Goal: Task Accomplishment & Management: Complete application form

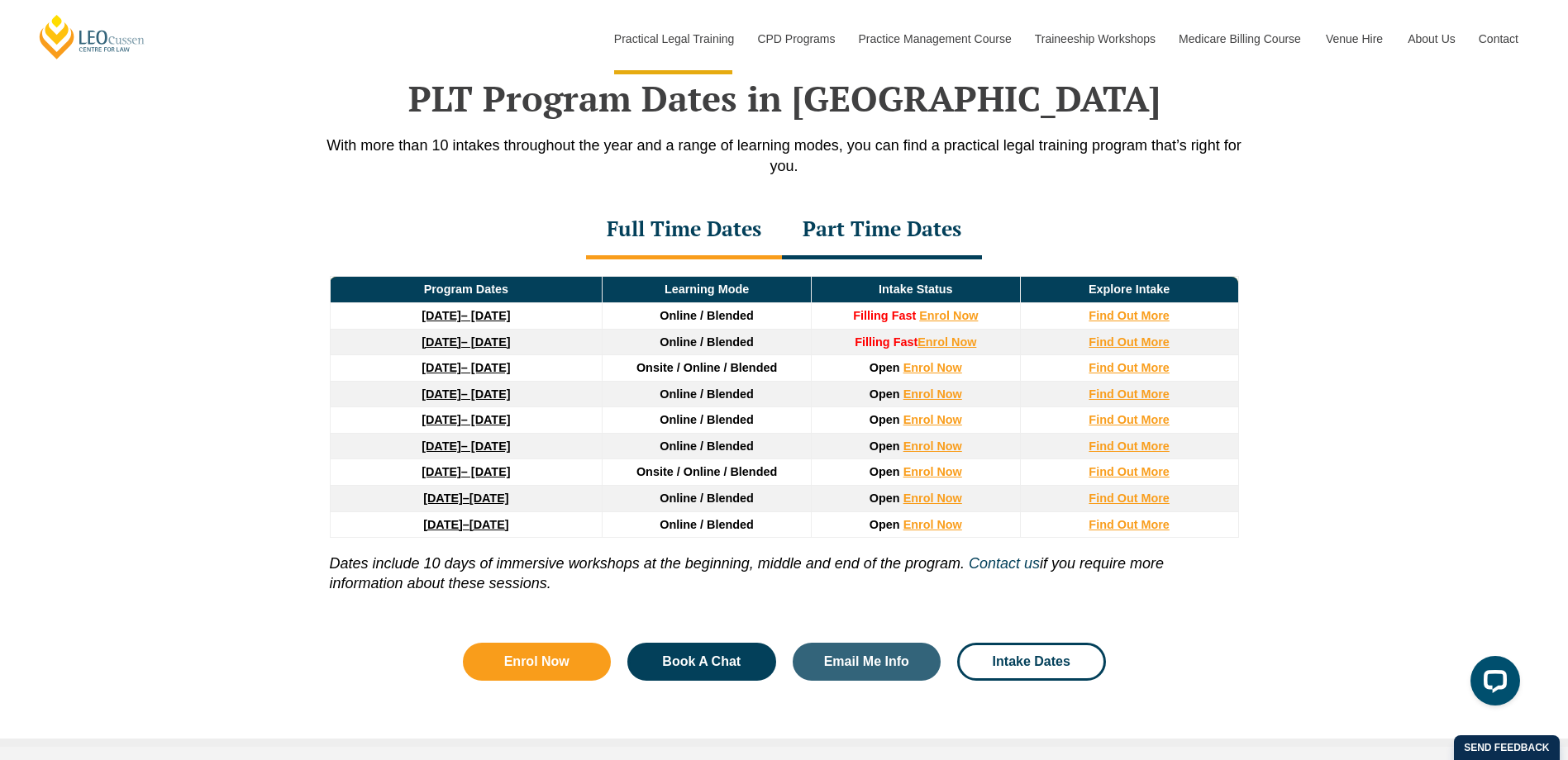
click at [510, 531] on span "[DATE]" at bounding box center [489, 524] width 39 height 13
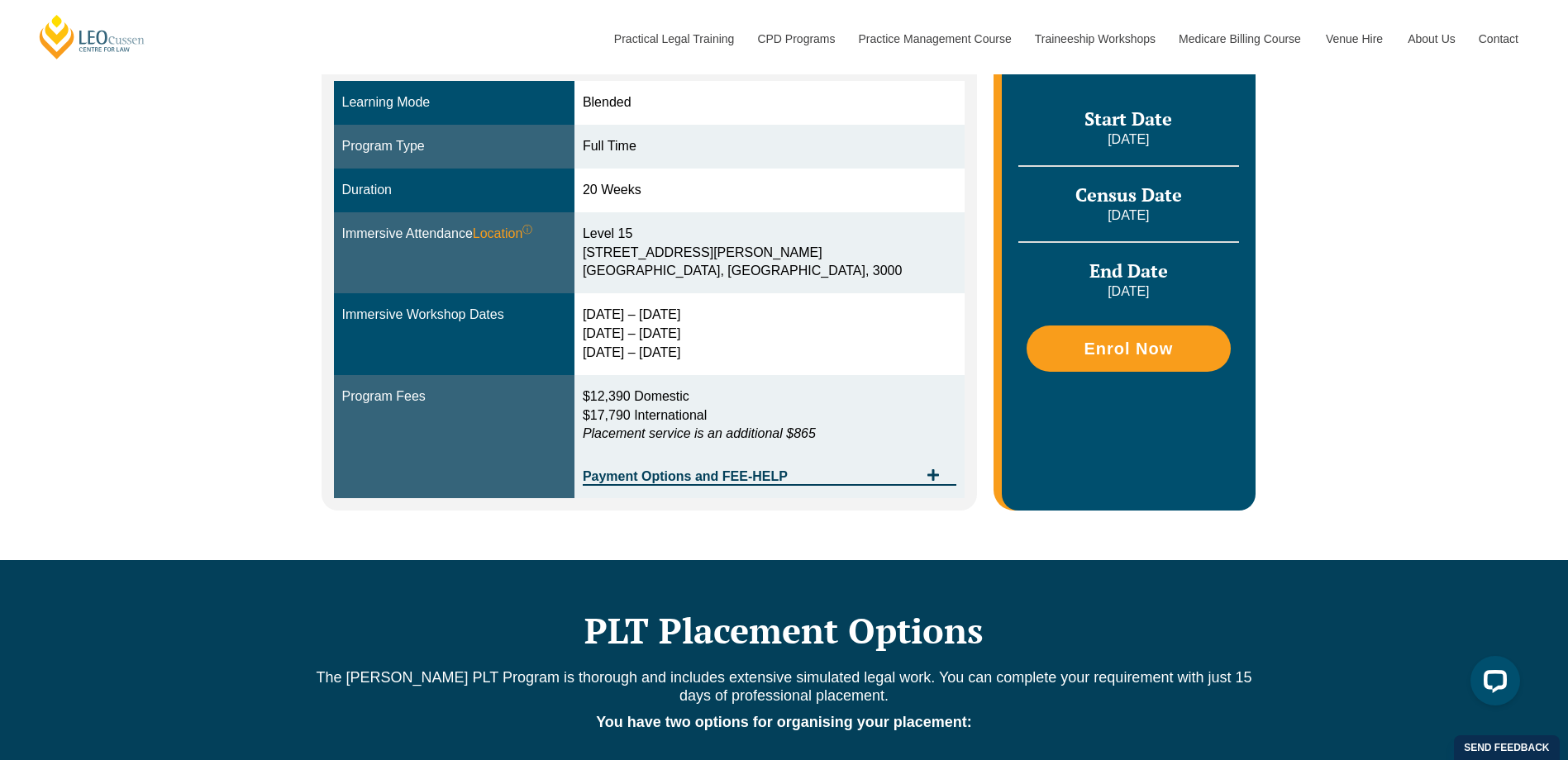
scroll to position [496, 0]
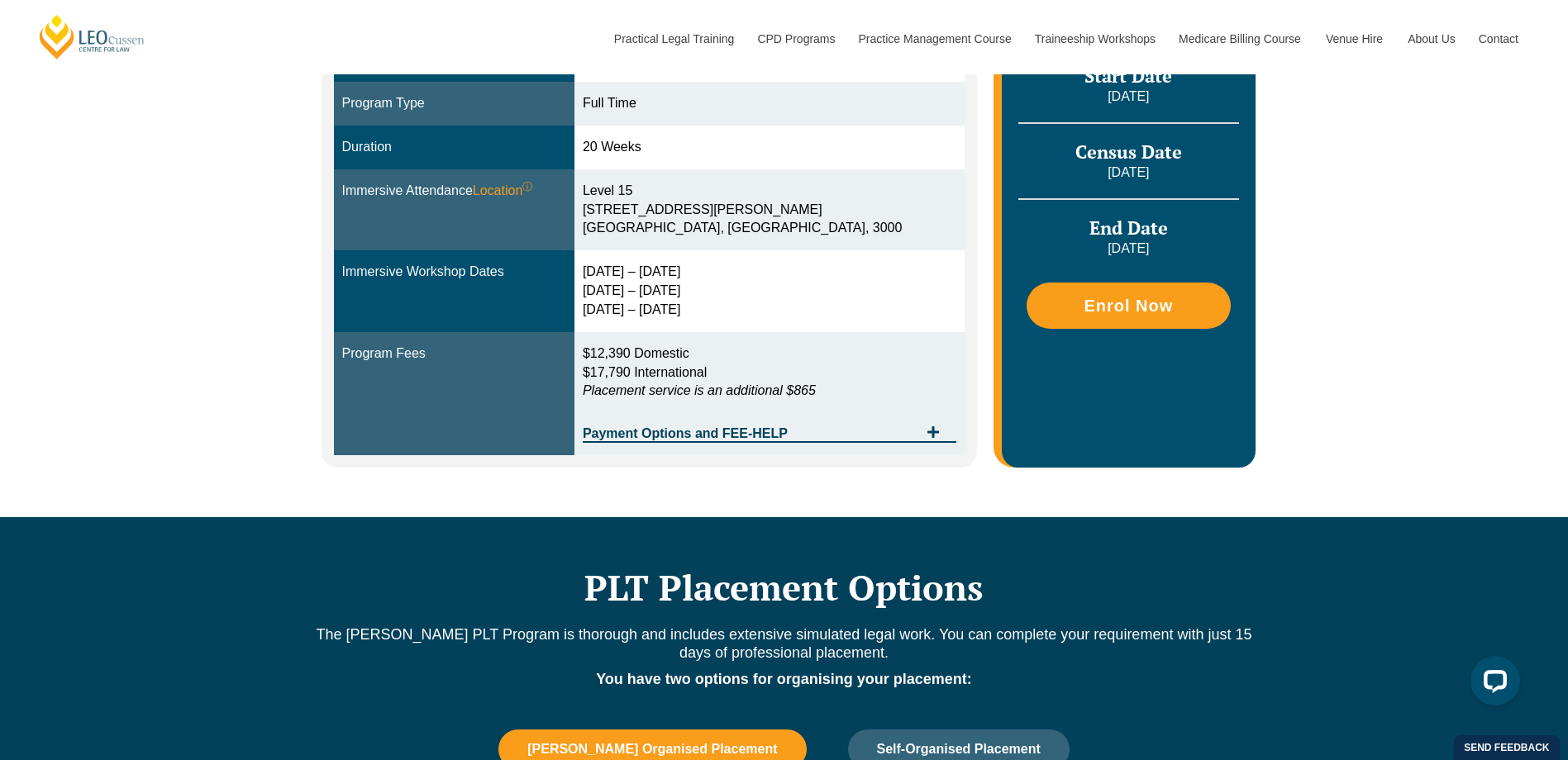
click at [894, 443] on td "$12,390 Domestic $17,790 International Placement service is an additional $865 …" at bounding box center [769, 395] width 390 height 124
click at [888, 437] on span "Payment Options and FEE-HELP" at bounding box center [750, 434] width 336 height 13
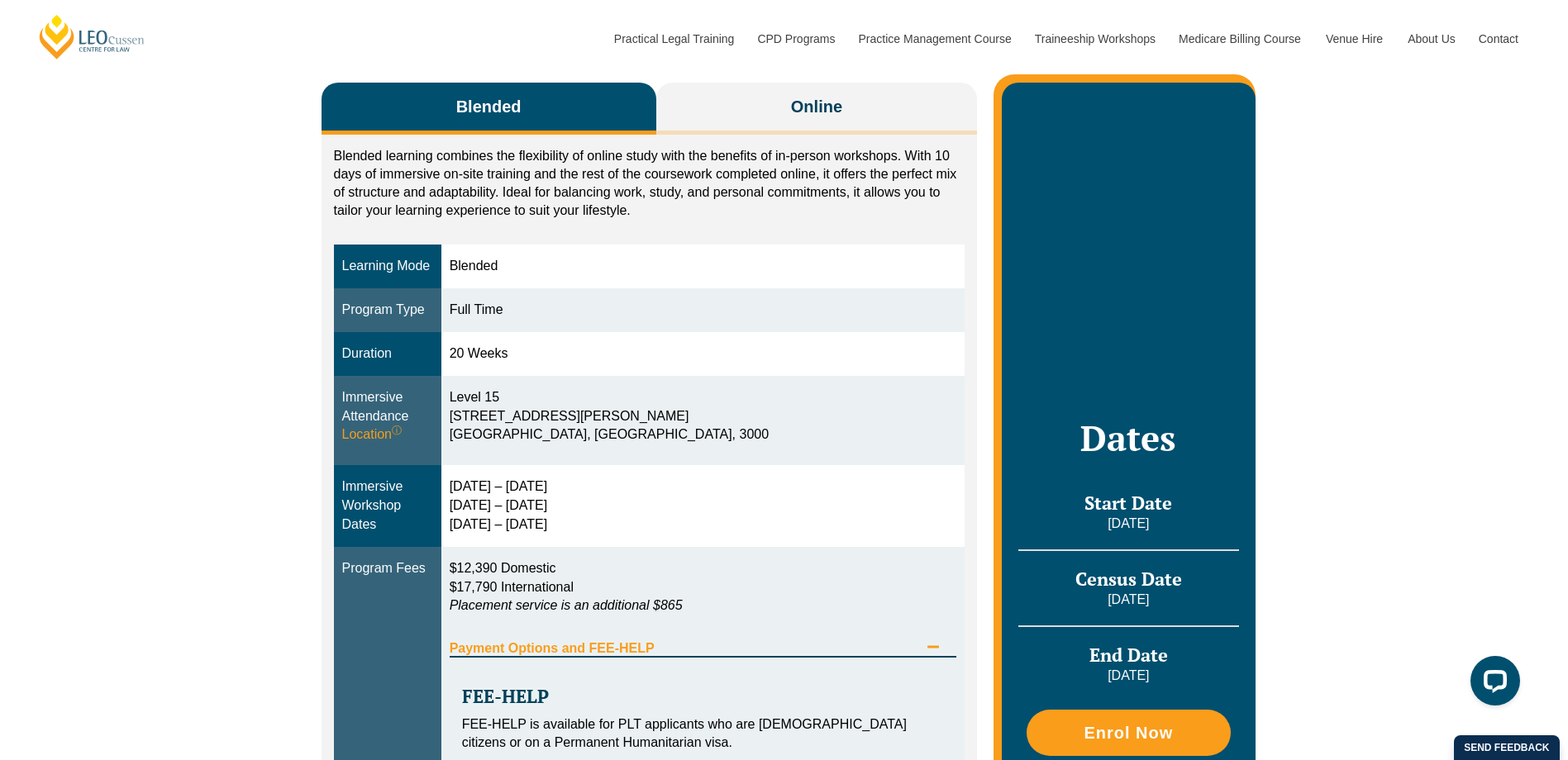
scroll to position [248, 0]
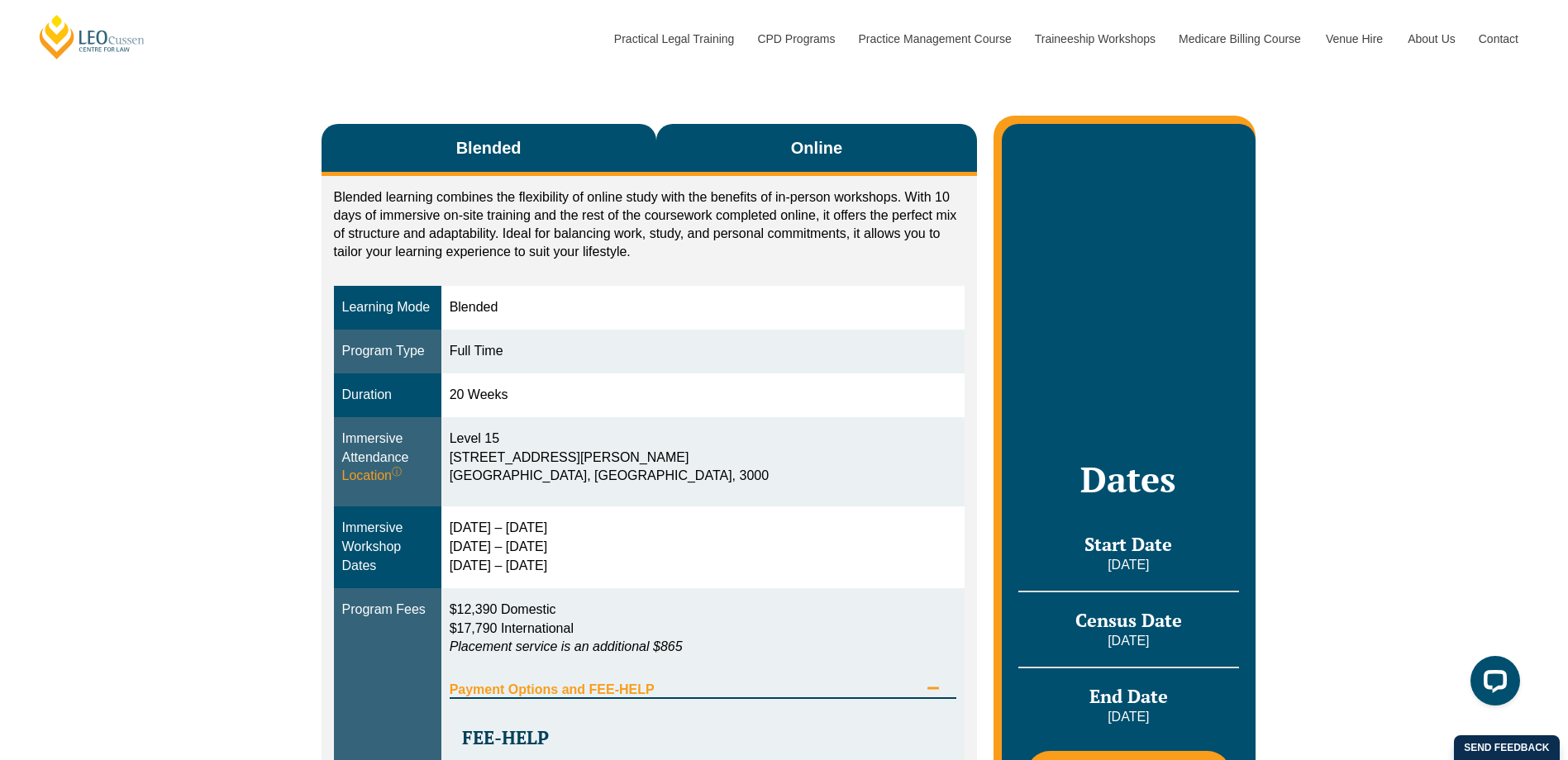
click at [795, 163] on button "Online" at bounding box center [817, 149] width 321 height 52
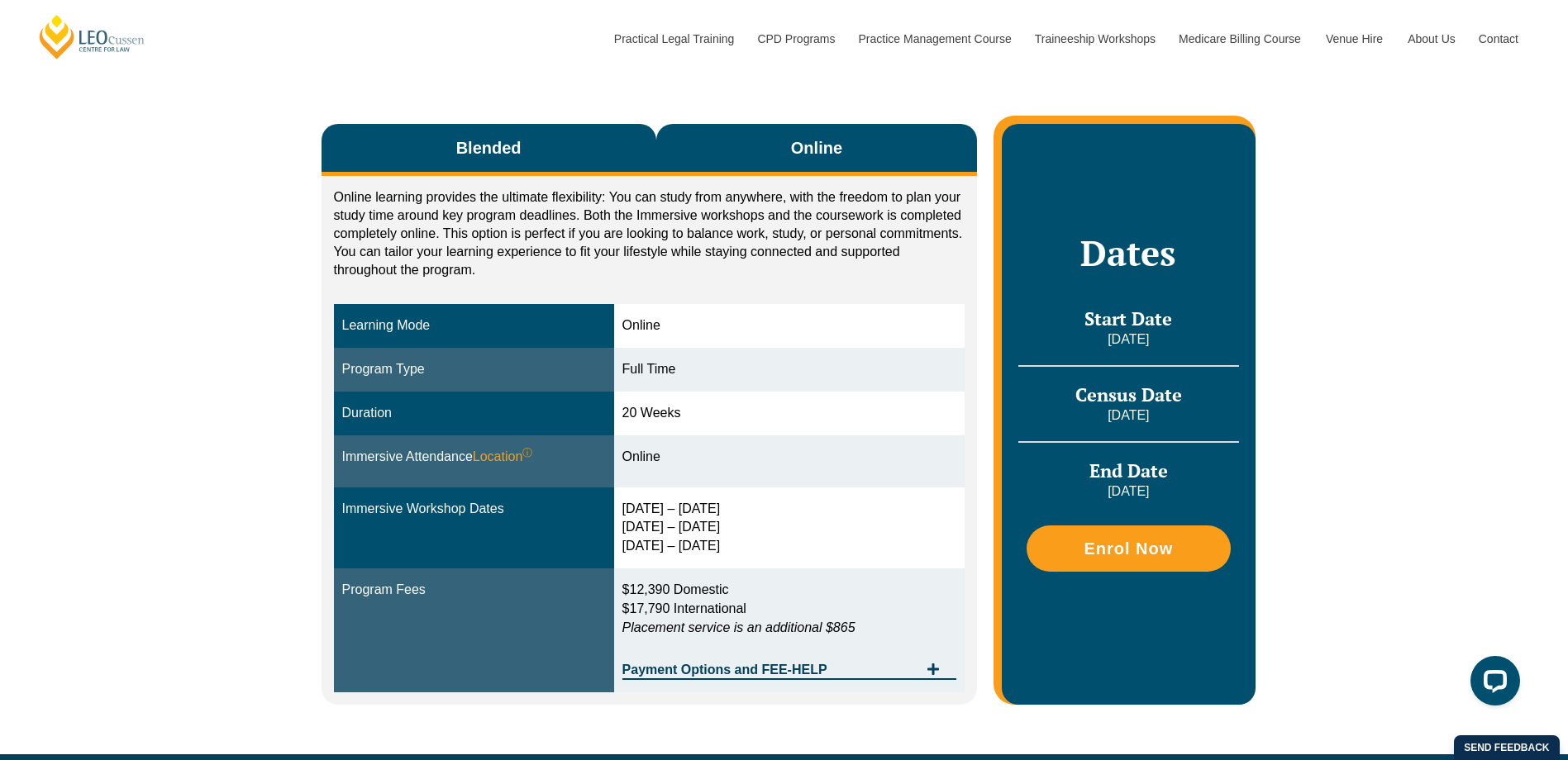
click at [474, 139] on span "Blended" at bounding box center [488, 147] width 65 height 23
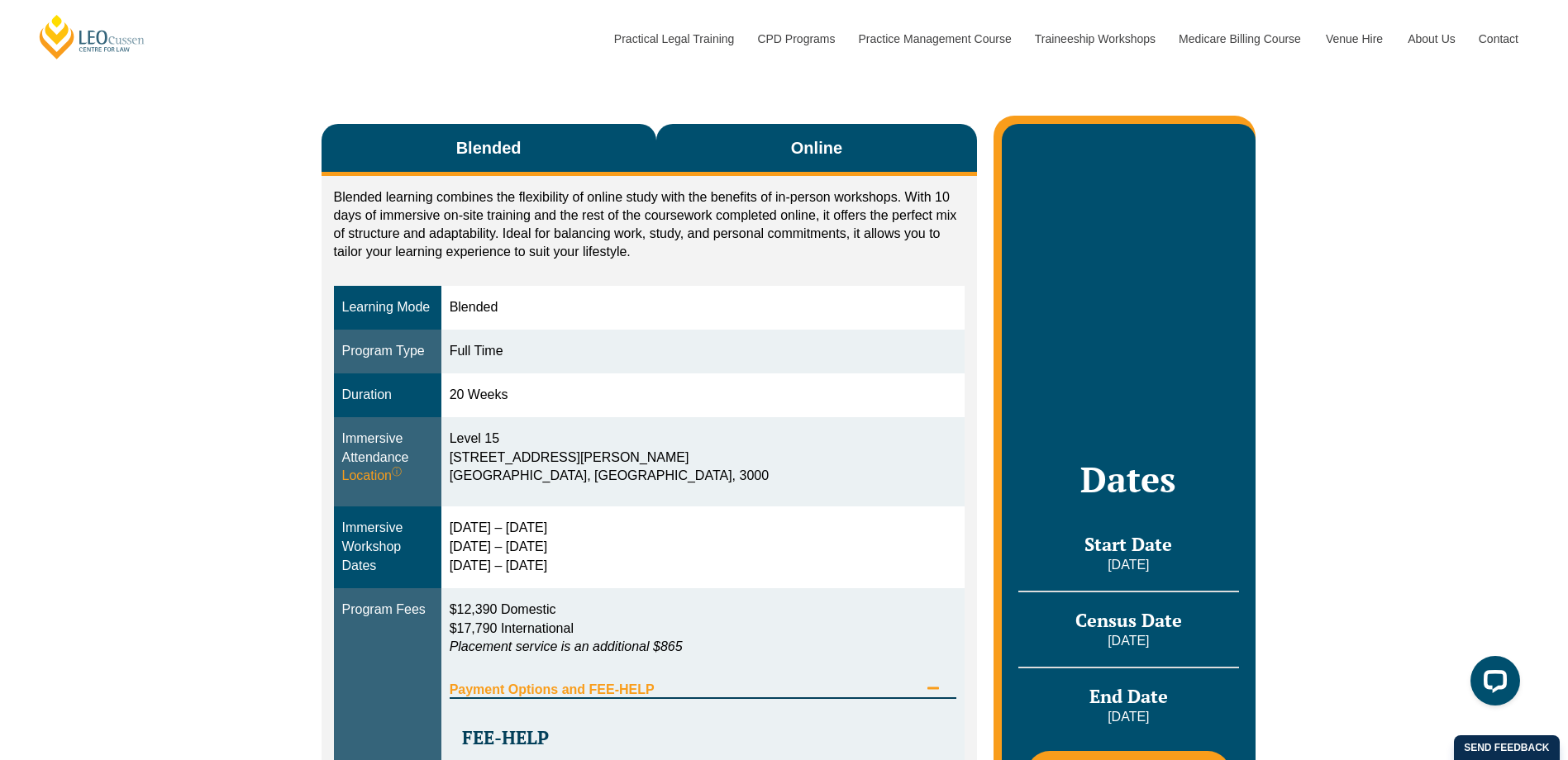
click at [720, 154] on button "Online" at bounding box center [817, 149] width 321 height 52
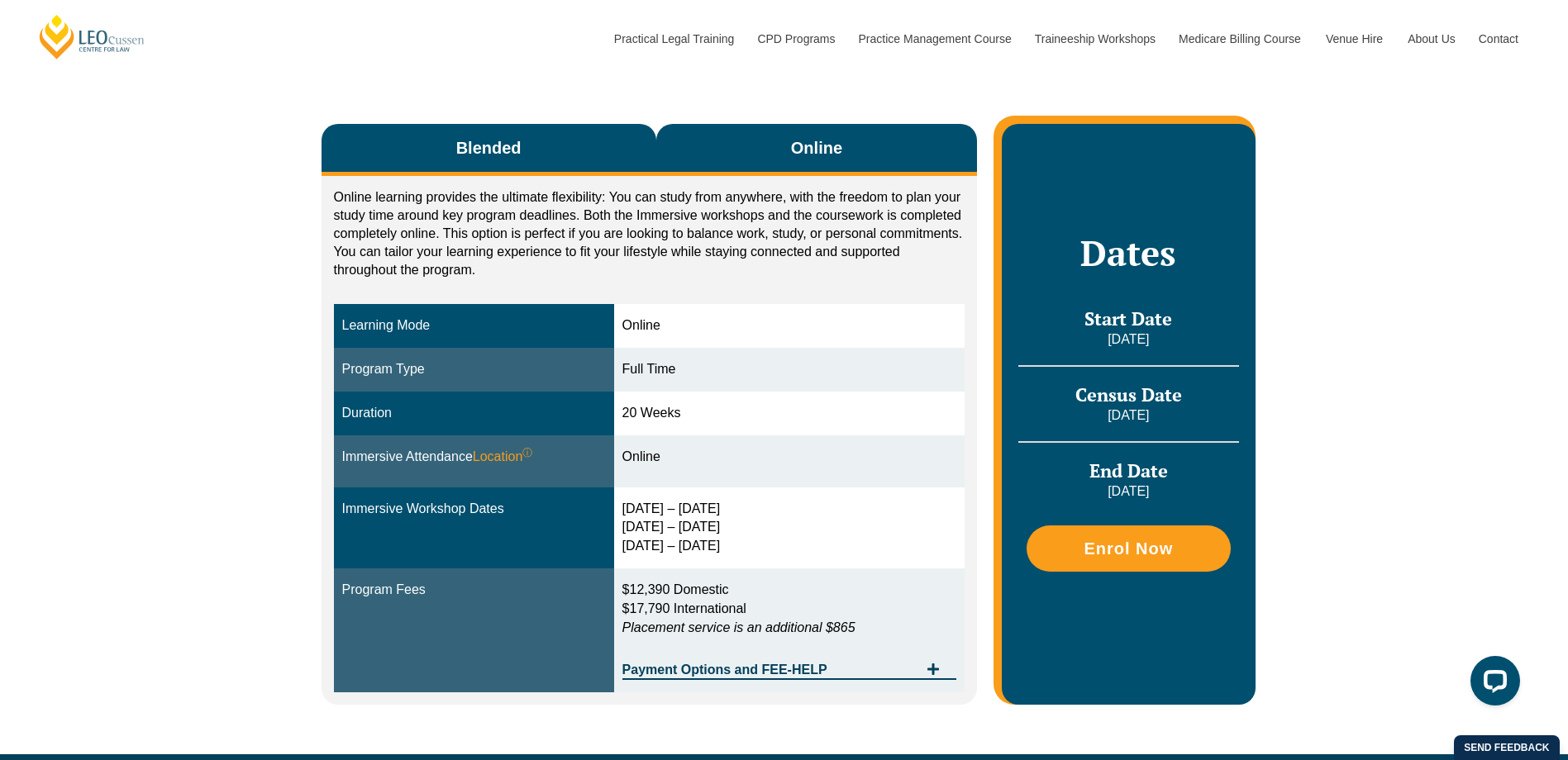
click at [439, 131] on button "Blended" at bounding box center [489, 149] width 335 height 52
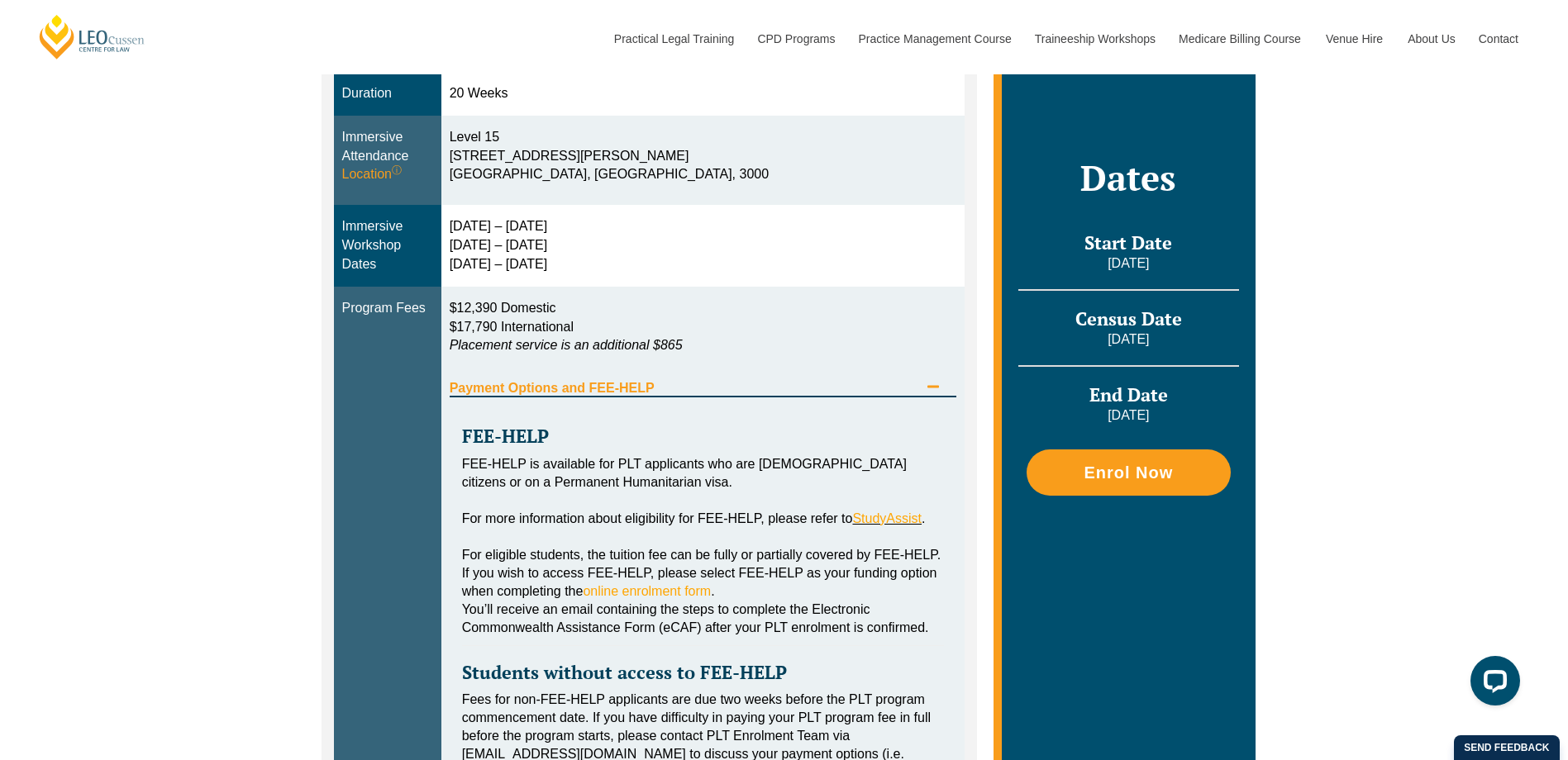
scroll to position [579, 0]
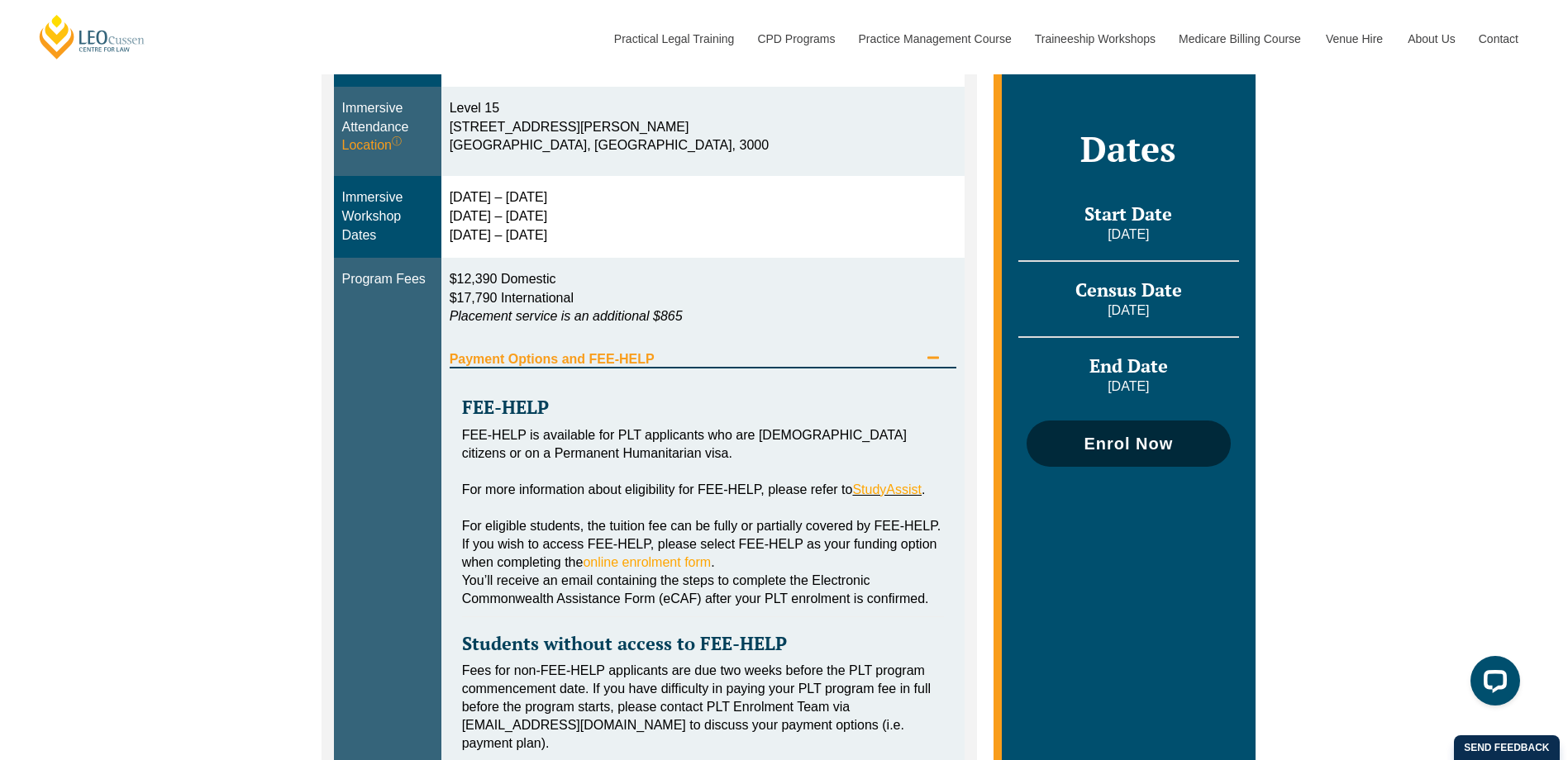
click at [1092, 457] on link "Enrol Now" at bounding box center [1128, 443] width 203 height 46
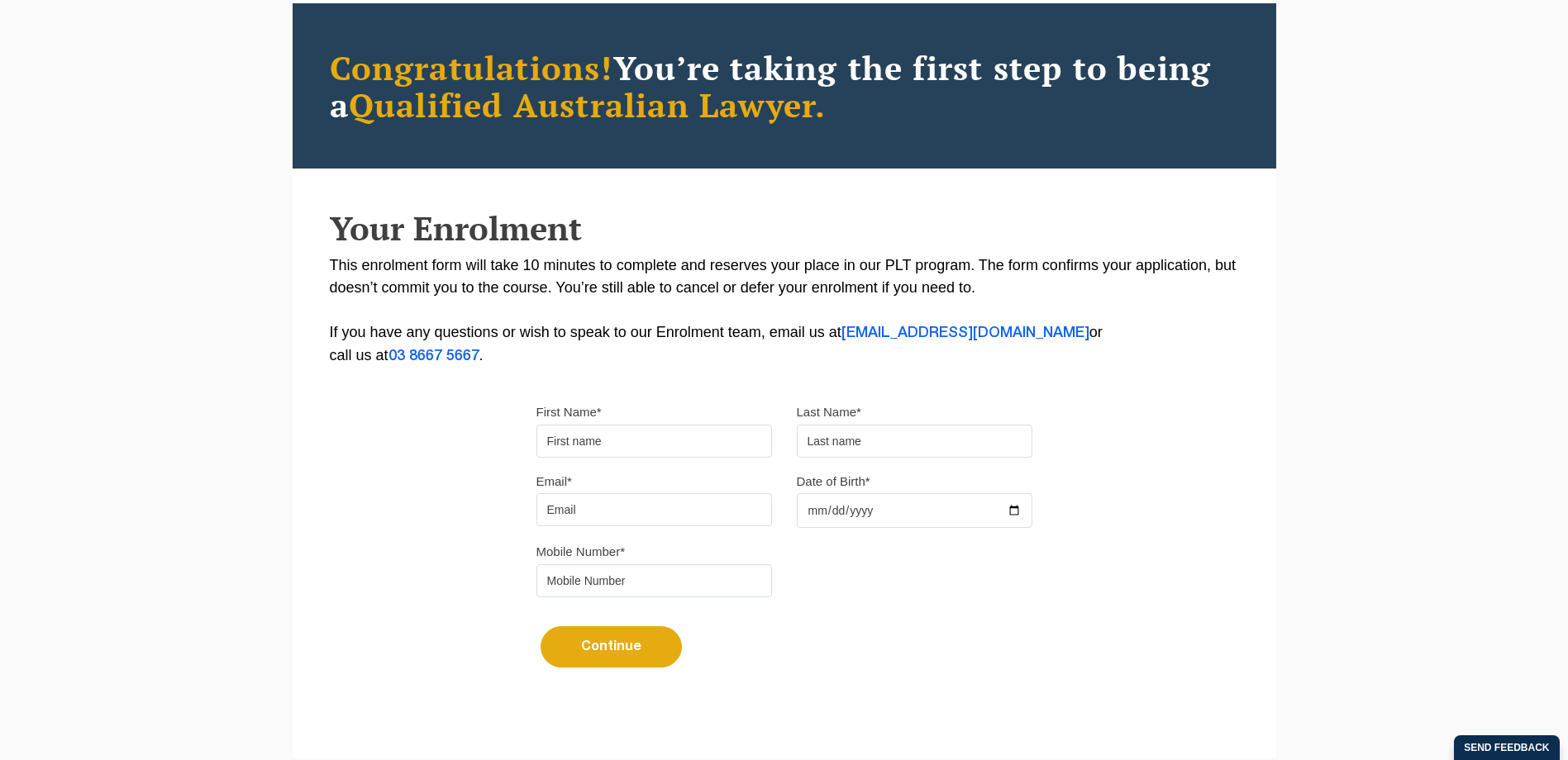
type input "[PERSON_NAME]"
type input "HARBIDGE"
type input "[PERSON_NAME][EMAIL_ADDRESS][DOMAIN_NAME]"
type input "0481853833"
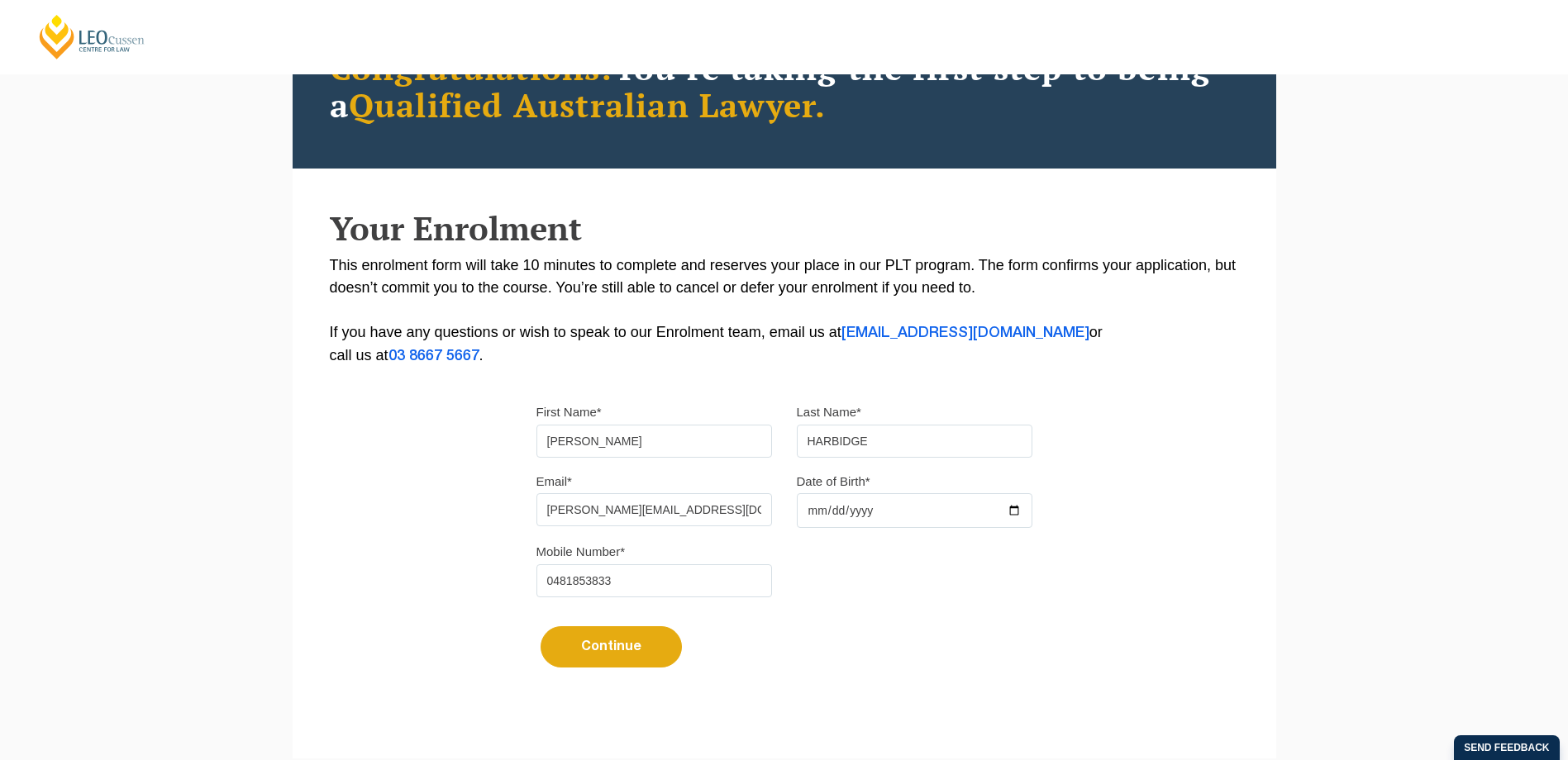
click at [838, 523] on input "Date of Birth*" at bounding box center [915, 510] width 236 height 35
click at [837, 519] on input "Date of Birth*" at bounding box center [915, 510] width 236 height 35
click at [832, 511] on input "Date of Birth*" at bounding box center [915, 510] width 236 height 35
click at [1031, 504] on input "Date of Birth*" at bounding box center [915, 510] width 236 height 35
click at [1020, 504] on input "Date of Birth*" at bounding box center [915, 510] width 236 height 35
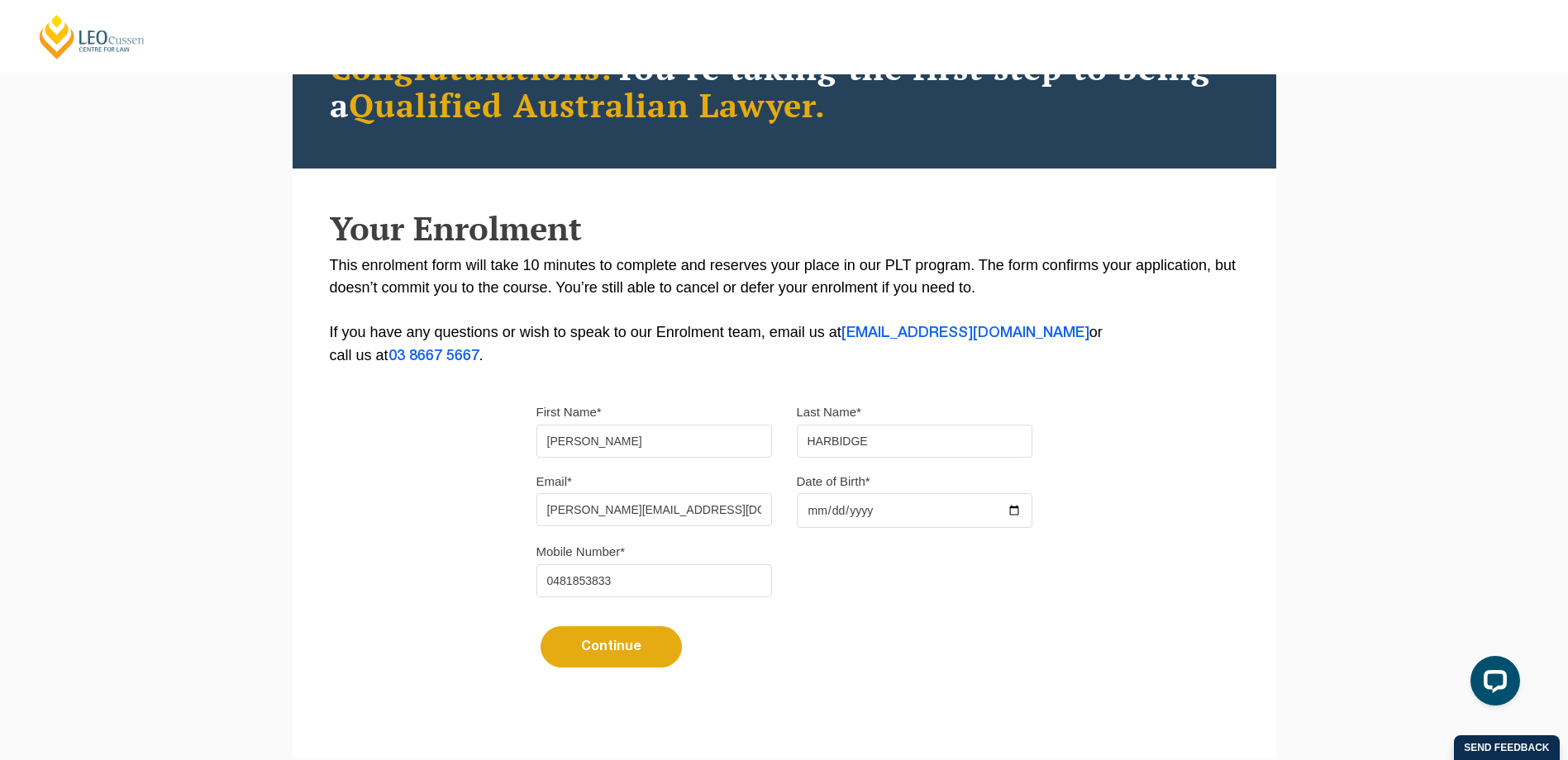
click at [869, 517] on input "[DATE]" at bounding box center [915, 510] width 236 height 35
type input "[DATE]"
click at [891, 580] on div "Mobile Number* [PHONE_NUMBER]" at bounding box center [785, 575] width 521 height 70
click at [616, 653] on button "Continue" at bounding box center [611, 647] width 141 height 41
select select
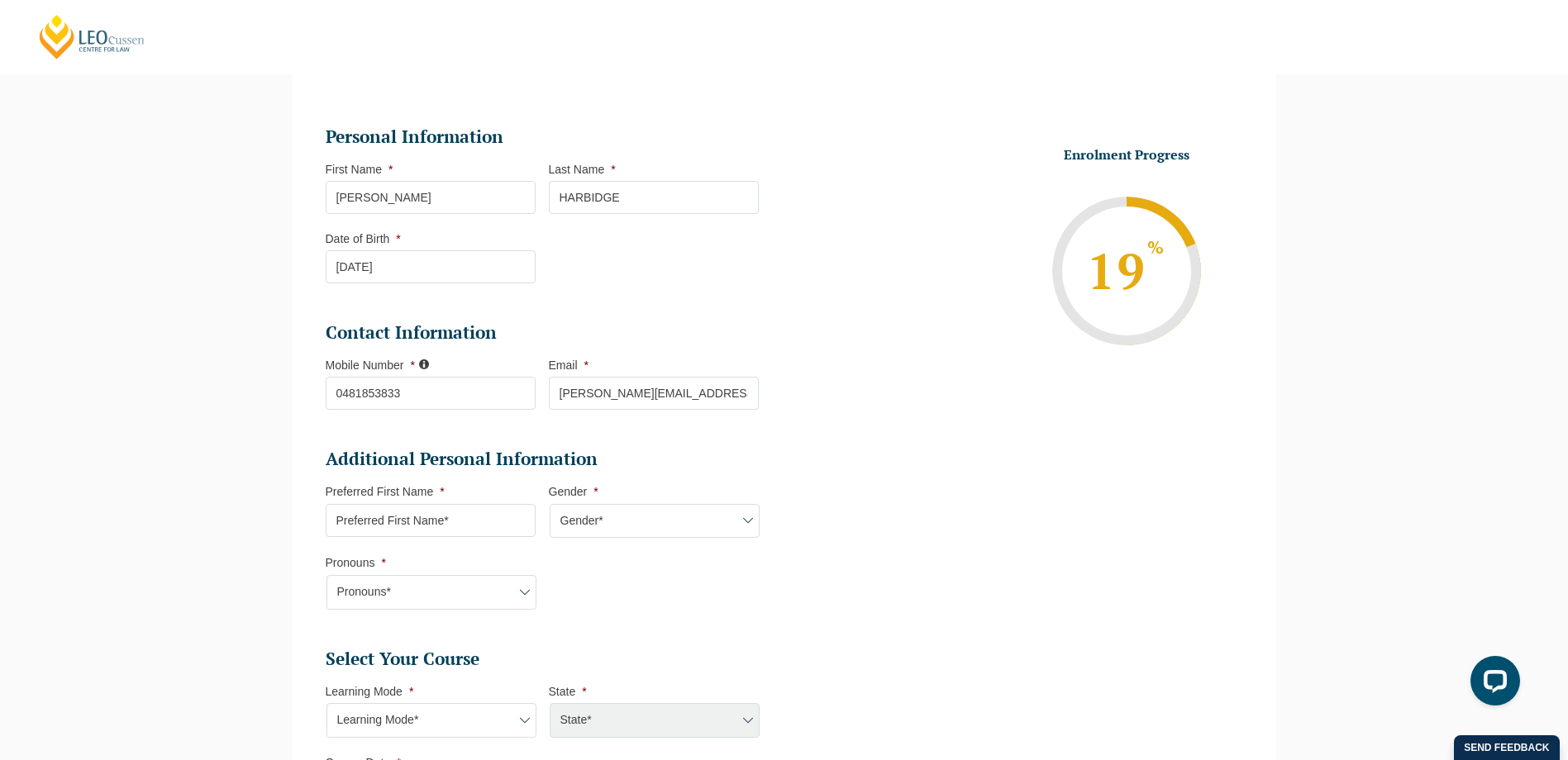
scroll to position [225, 0]
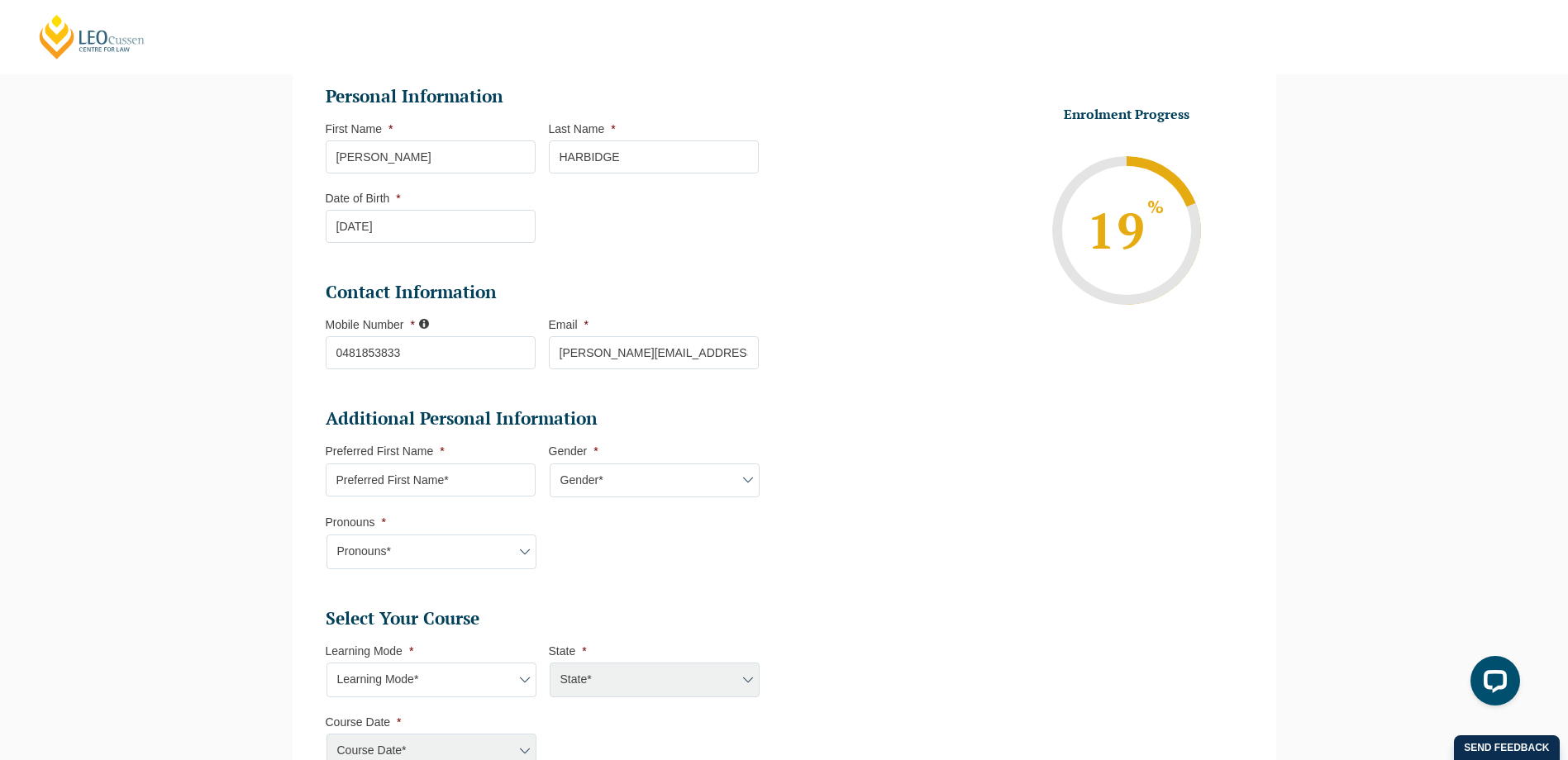
click at [508, 480] on input "Preferred First Name *" at bounding box center [430, 479] width 210 height 33
type input "[PERSON_NAME]"
click at [627, 479] on select "Gender* [DEMOGRAPHIC_DATA] [DEMOGRAPHIC_DATA] [DEMOGRAPHIC_DATA] [DEMOGRAPHIC_D…" at bounding box center [654, 480] width 210 height 35
select select "[DEMOGRAPHIC_DATA]"
click at [550, 463] on select "Gender* [DEMOGRAPHIC_DATA] [DEMOGRAPHIC_DATA] [DEMOGRAPHIC_DATA] [DEMOGRAPHIC_D…" at bounding box center [654, 480] width 210 height 35
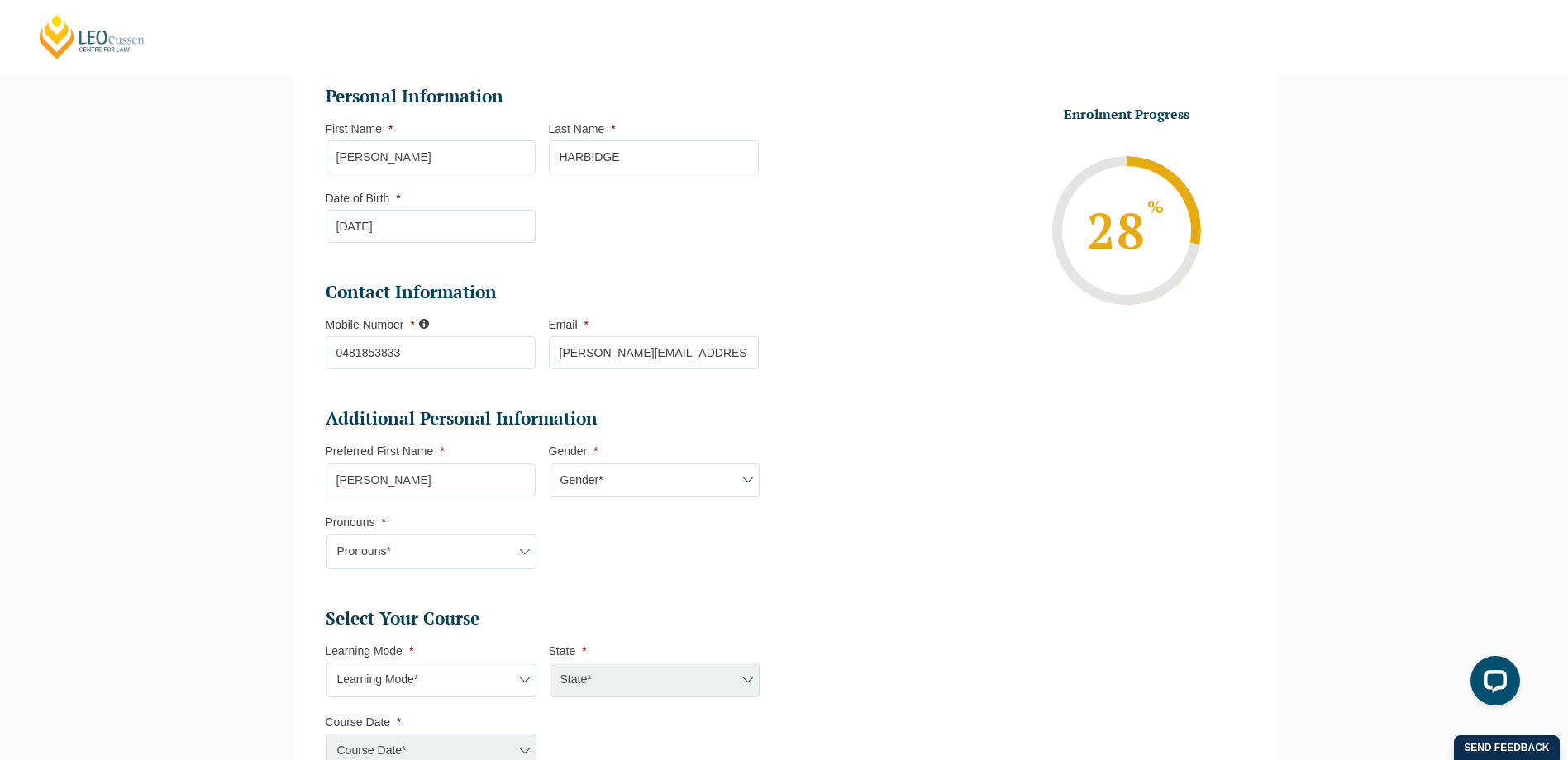
click at [510, 556] on select "Pronouns* She/Her/Hers He/Him/His They/Them/Theirs Other Prefer not to disclose" at bounding box center [431, 551] width 210 height 35
select select "She/Her/Hers"
click at [326, 535] on select "Pronouns* She/Her/Hers He/Him/His They/Them/Theirs Other Prefer not to disclose" at bounding box center [431, 551] width 210 height 35
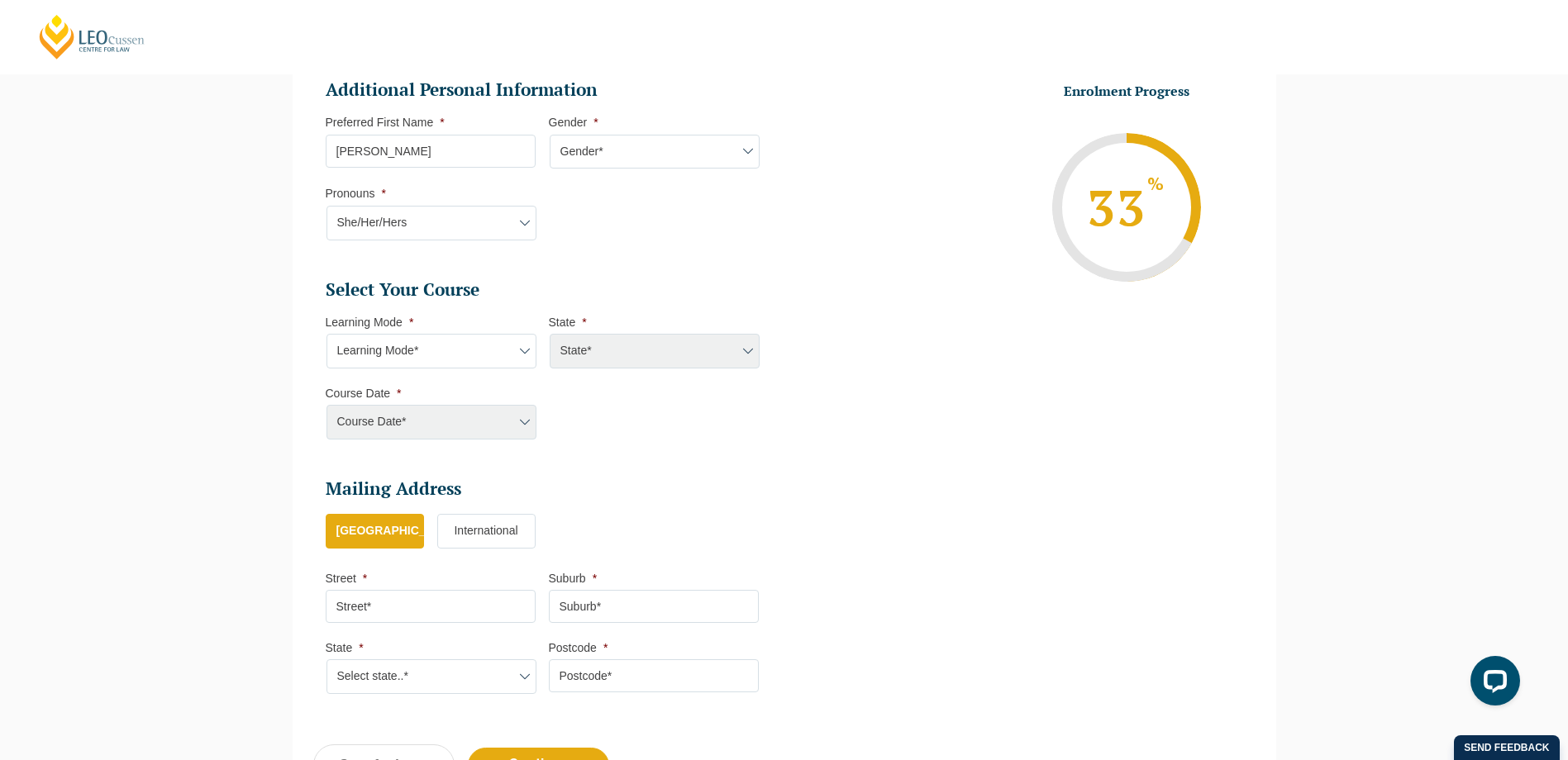
scroll to position [556, 0]
click at [477, 349] on select "Learning Mode* Online Full Time Learning Online Part Time Learning Blended Full…" at bounding box center [431, 349] width 210 height 35
select select "Blended Full Time Learning"
click at [326, 333] on select "Learning Mode* Online Full Time Learning Online Part Time Learning Blended Full…" at bounding box center [431, 349] width 210 height 35
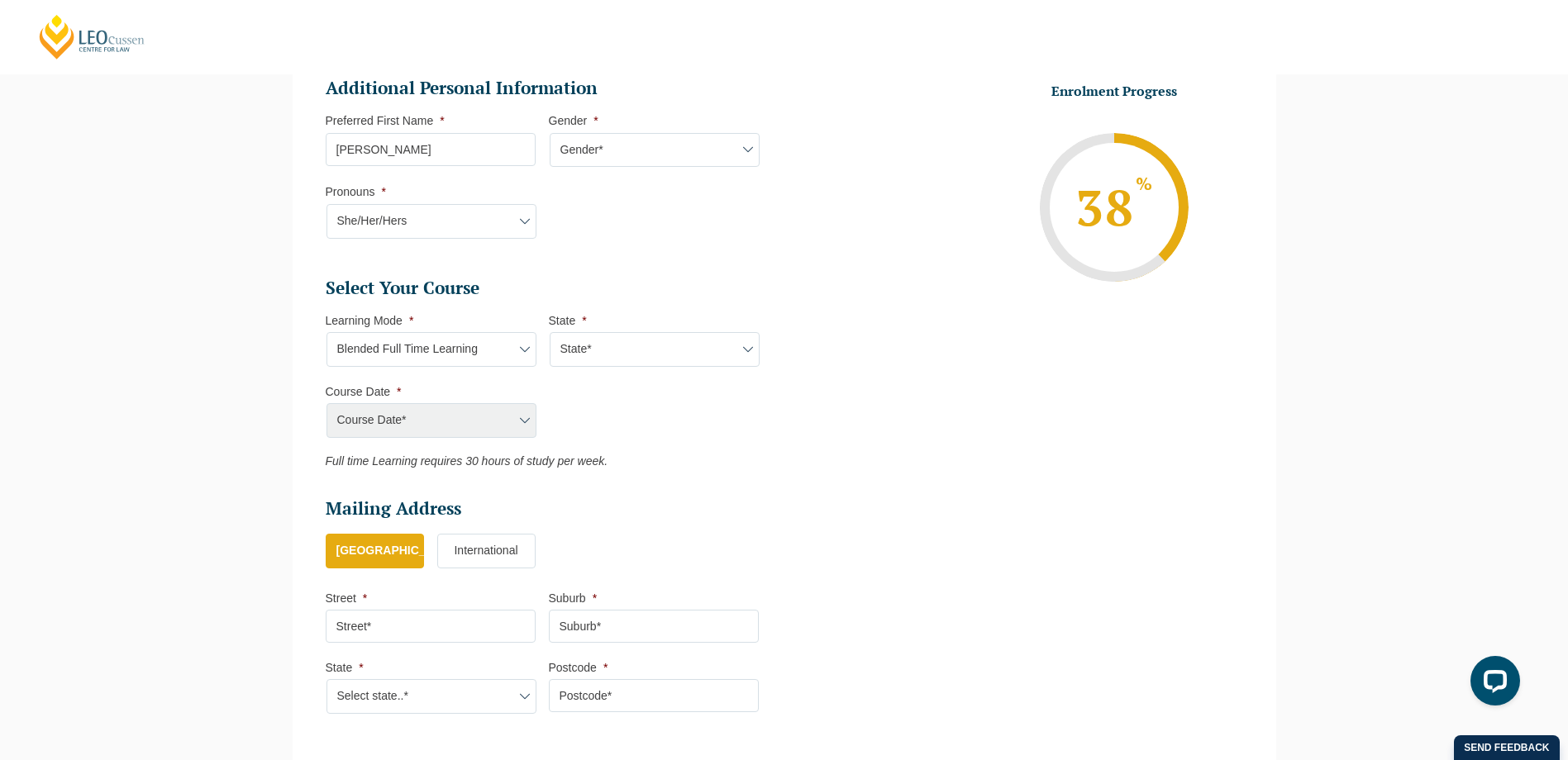
click at [573, 352] on select "State* ACT/[GEOGRAPHIC_DATA] [GEOGRAPHIC_DATA] SA [GEOGRAPHIC_DATA] [GEOGRAPHIC…" at bounding box center [654, 349] width 210 height 35
select select "VIC"
click at [550, 333] on select "State* ACT/[GEOGRAPHIC_DATA] [GEOGRAPHIC_DATA] SA [GEOGRAPHIC_DATA] [GEOGRAPHIC…" at bounding box center [654, 349] width 210 height 35
click at [500, 414] on select "Course Date* [DATE] ([DATE] to [DATE]) [DATE] ([DATE] to [DATE]) [DATE] ([DATE]…" at bounding box center [431, 420] width 210 height 35
select select "[DATE] ([DATE] to [DATE])"
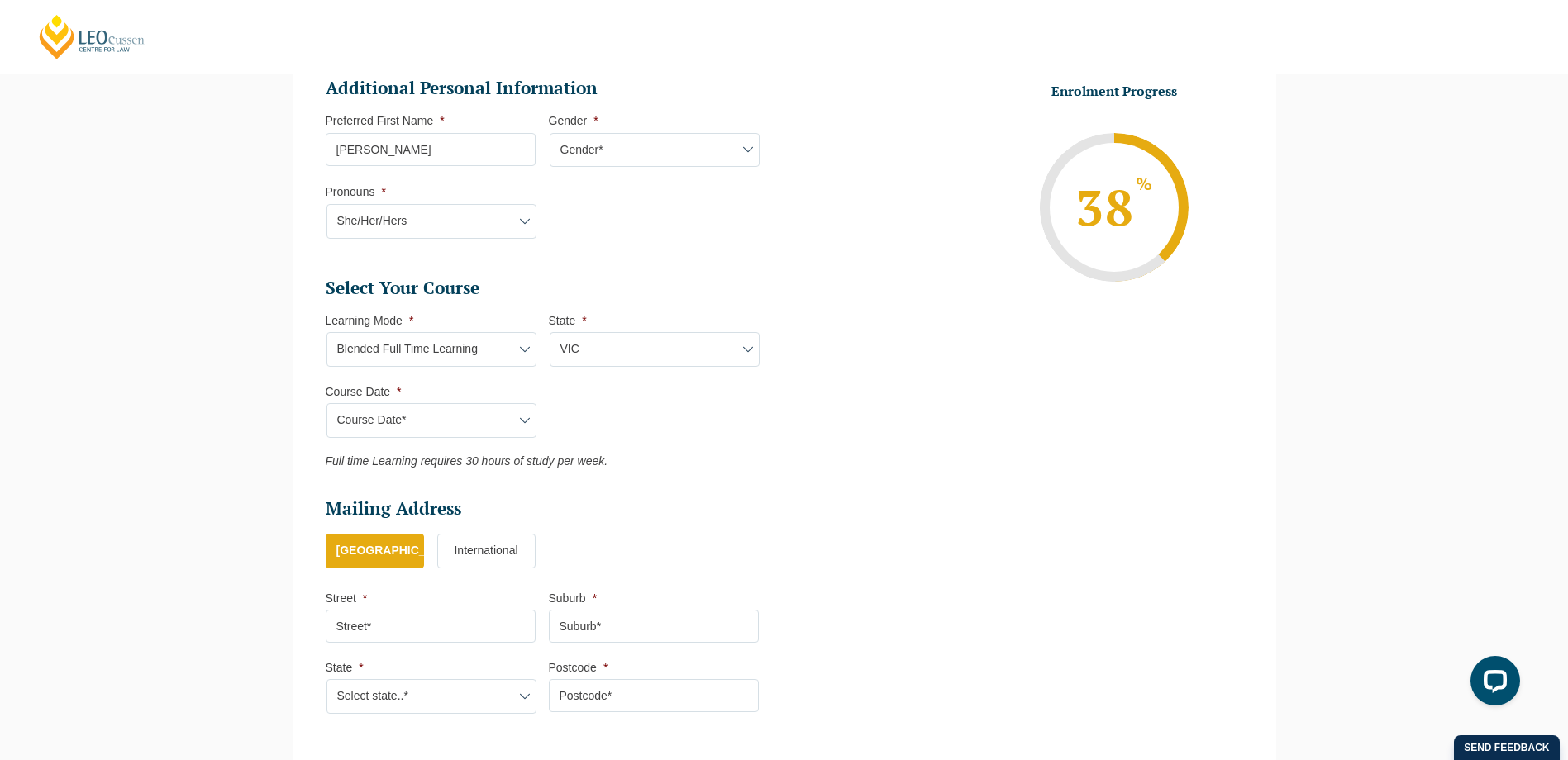
click at [326, 403] on select "Course Date* [DATE] ([DATE] to [DATE]) [DATE] ([DATE] to [DATE]) [DATE] ([DATE]…" at bounding box center [431, 420] width 210 height 35
type input "Intake [DATE] FT"
type input "Practical Legal Training ([GEOGRAPHIC_DATA])"
select select "VIC PLT (DEC) 2025 Full Time Blended"
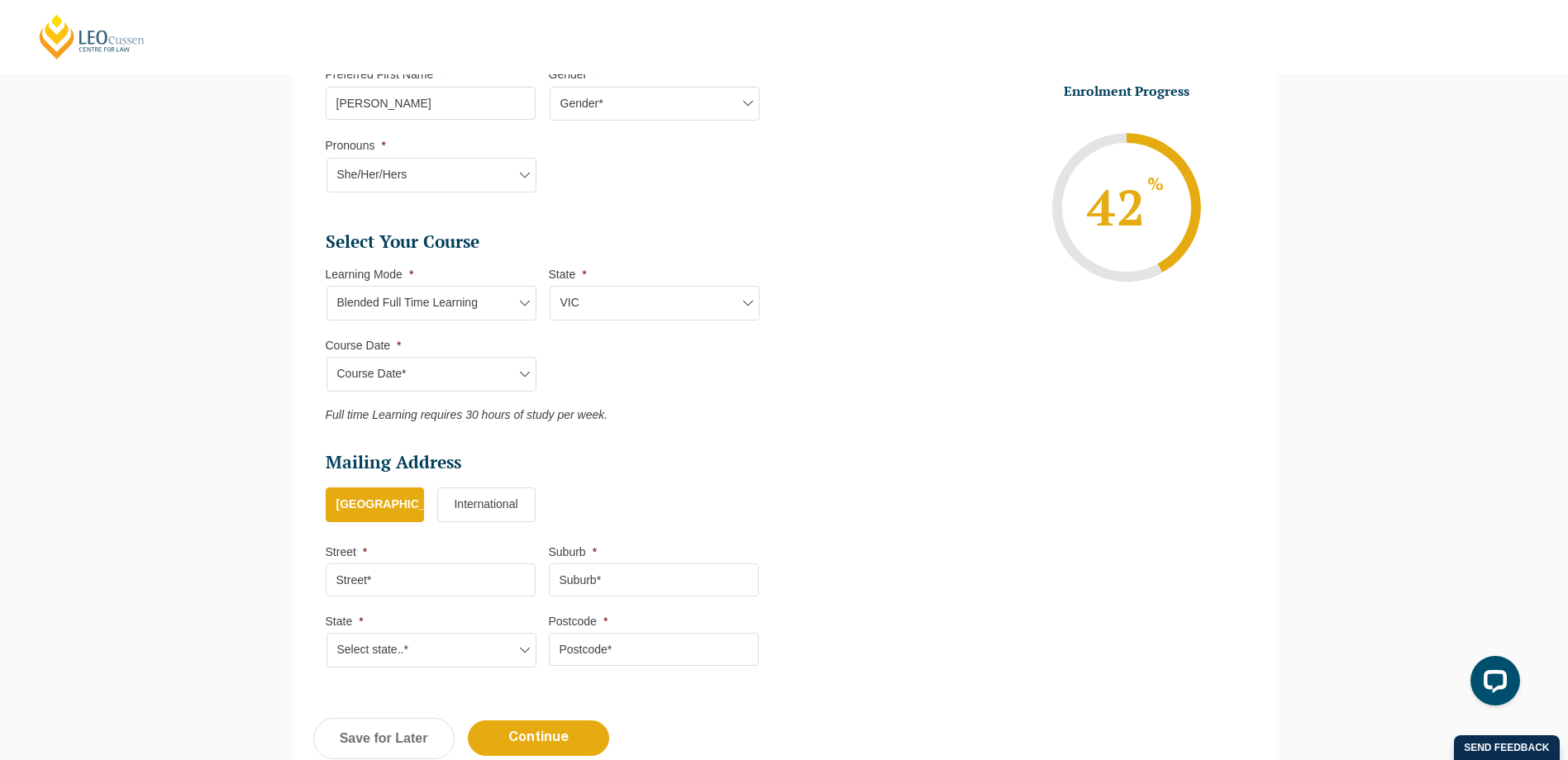
scroll to position [639, 0]
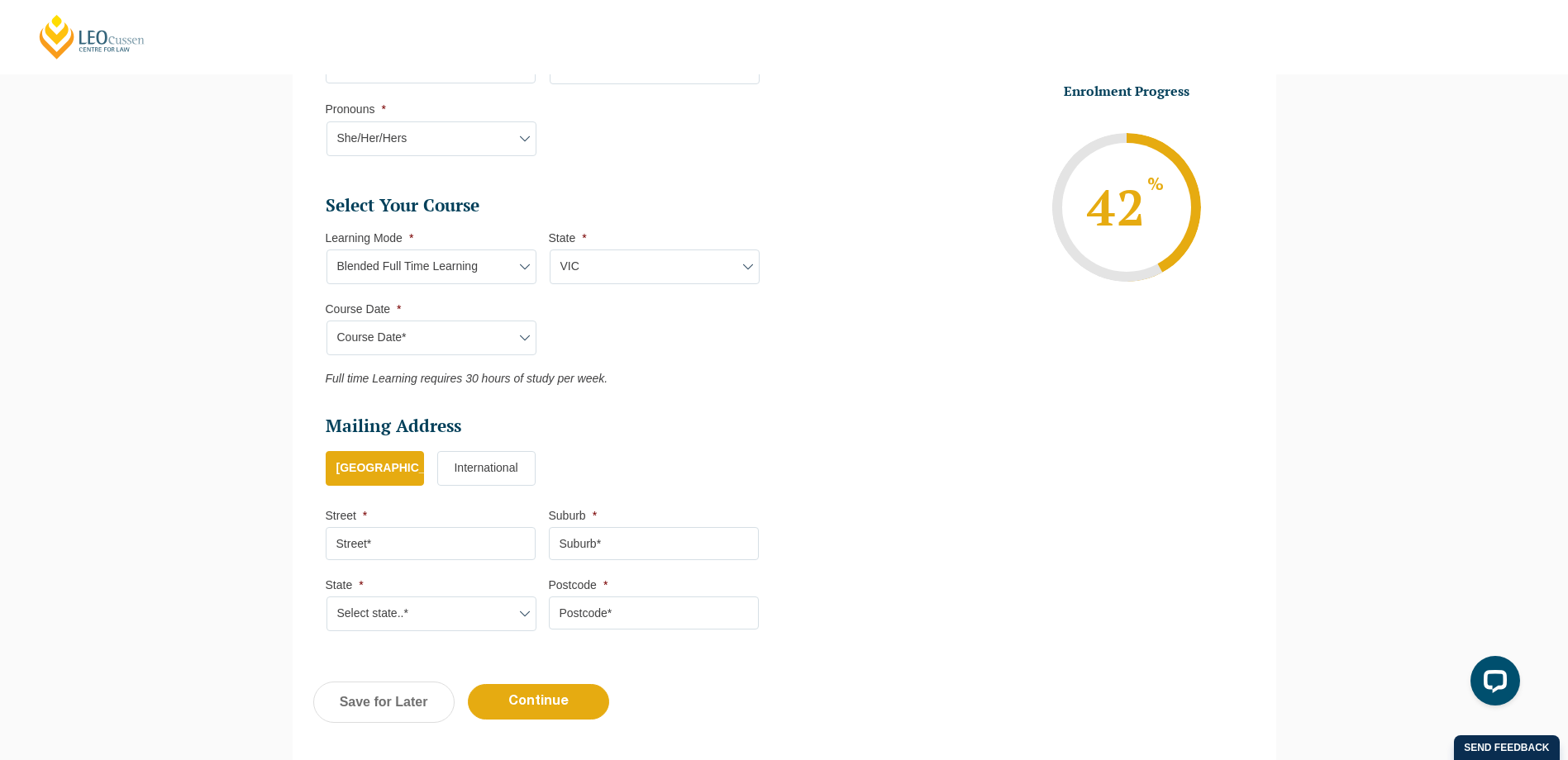
click at [456, 537] on input "Street *" at bounding box center [430, 543] width 210 height 33
type input "[STREET_ADDRESS]"
type input "[GEOGRAPHIC_DATA]"
type input "3032"
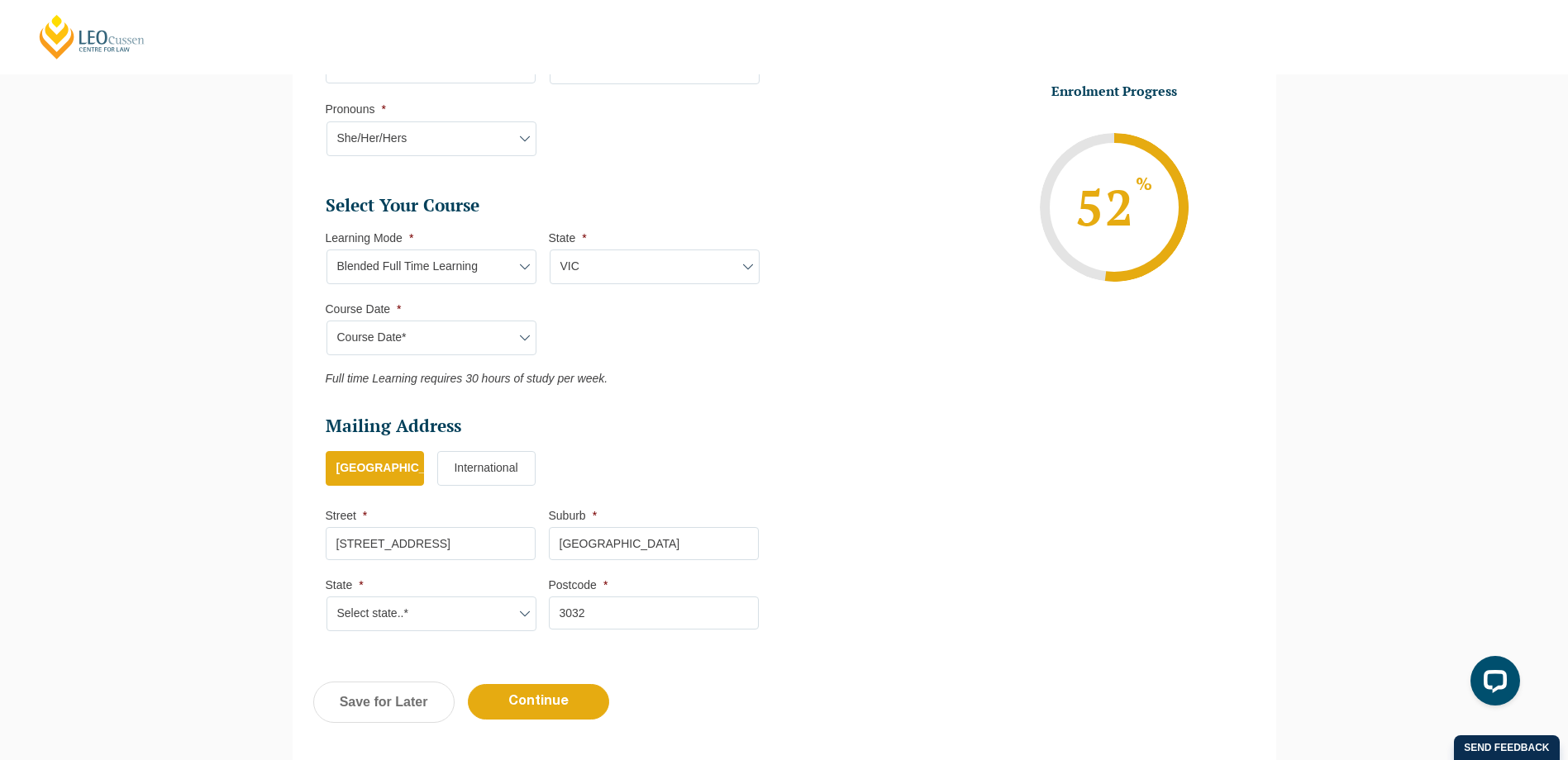
click at [491, 613] on select "Select state..* [GEOGRAPHIC_DATA] [GEOGRAPHIC_DATA] [GEOGRAPHIC_DATA] SA [GEOGR…" at bounding box center [431, 613] width 210 height 35
select select "VIC"
click at [326, 597] on select "Select state..* [GEOGRAPHIC_DATA] [GEOGRAPHIC_DATA] [GEOGRAPHIC_DATA] SA [GEOGR…" at bounding box center [431, 613] width 210 height 35
click at [530, 698] on input "Continue" at bounding box center [539, 702] width 141 height 36
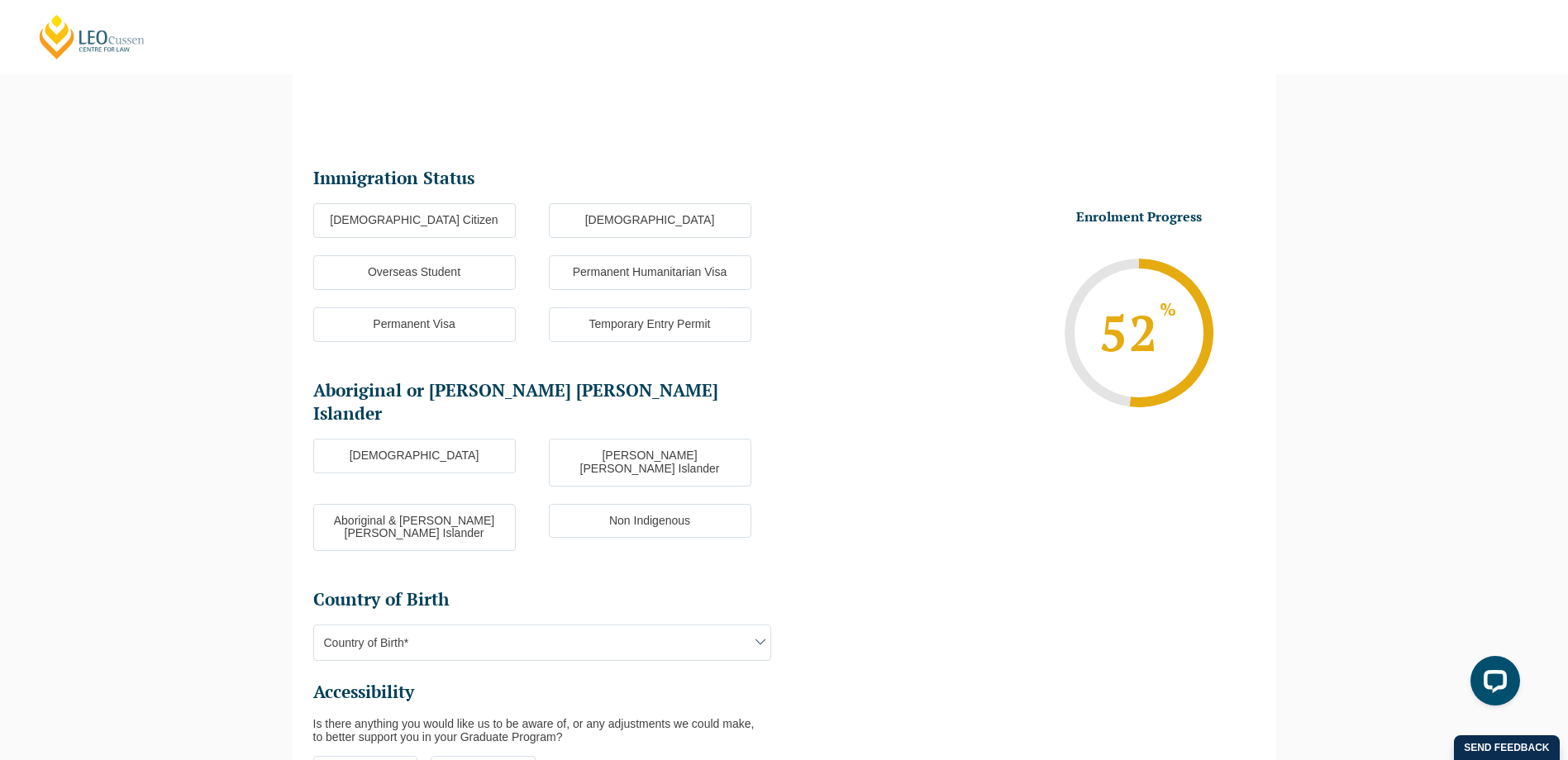
scroll to position [143, 0]
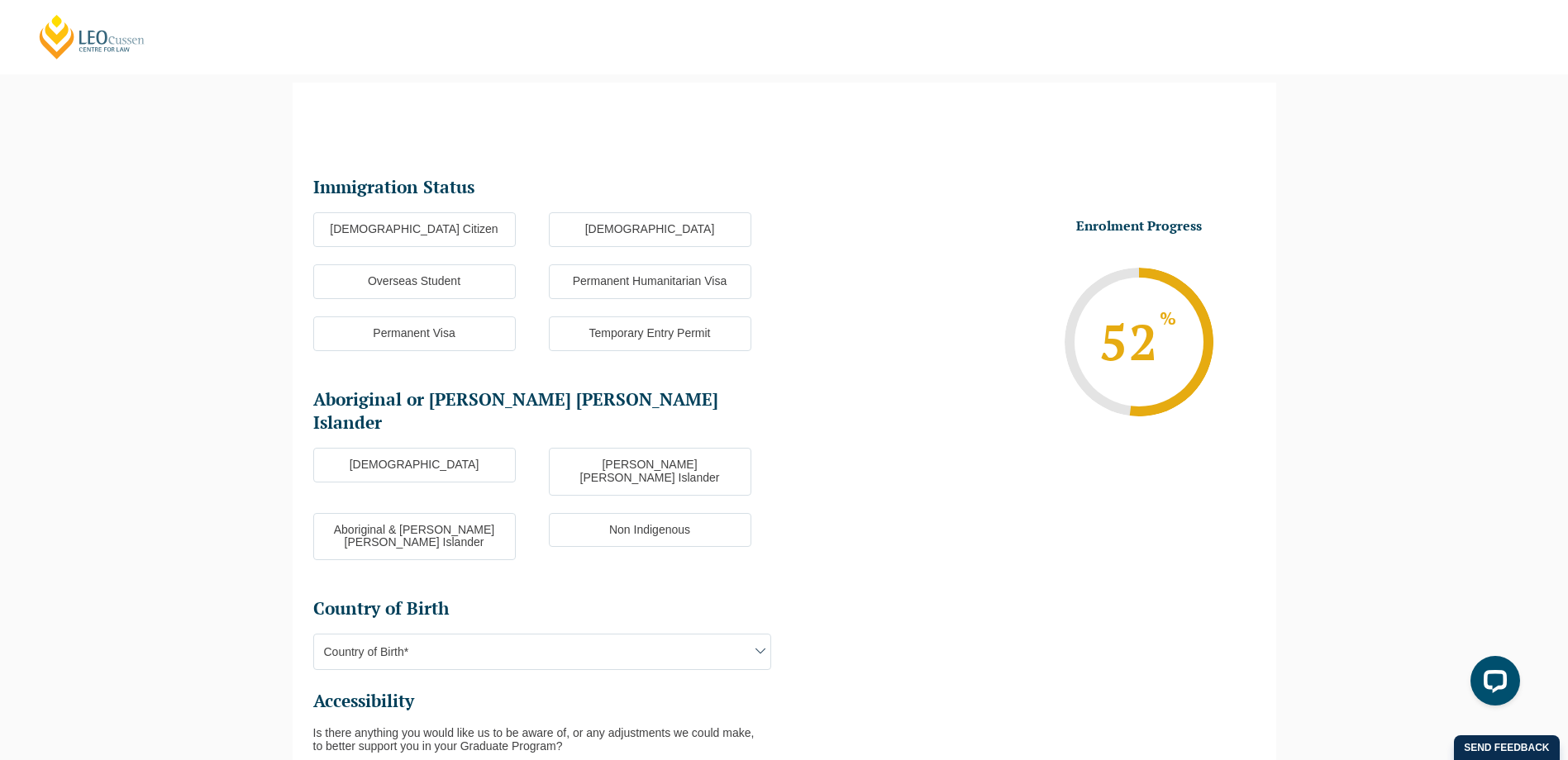
click at [434, 235] on label "[DEMOGRAPHIC_DATA] Citizen" at bounding box center [414, 229] width 202 height 35
click at [0, 0] on input "[DEMOGRAPHIC_DATA] Citizen" at bounding box center [0, 0] width 0 height 0
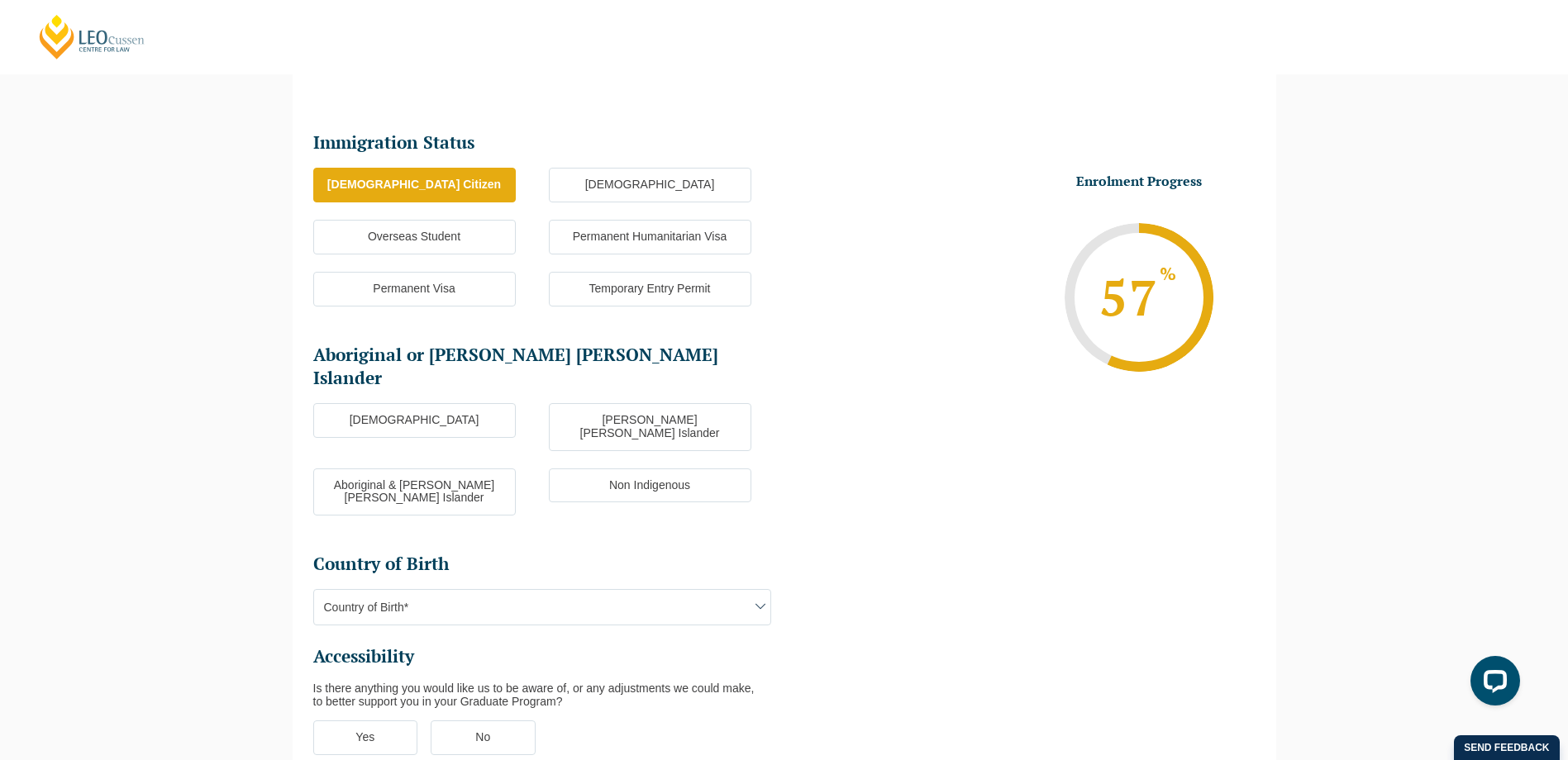
scroll to position [225, 0]
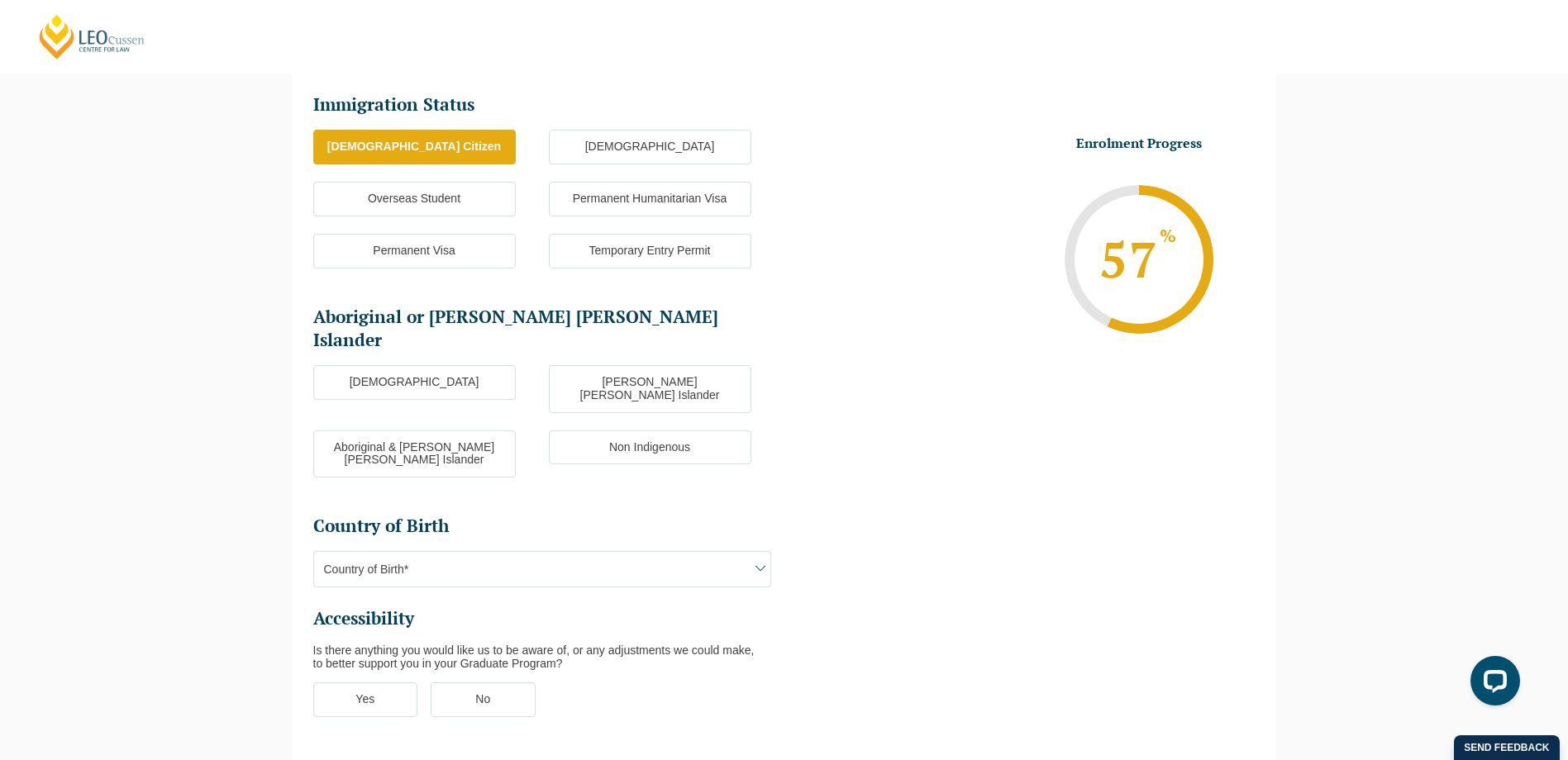
click at [572, 430] on label "Non Indigenous" at bounding box center [650, 447] width 202 height 35
click at [0, 0] on input "Non Indigenous" at bounding box center [0, 0] width 0 height 0
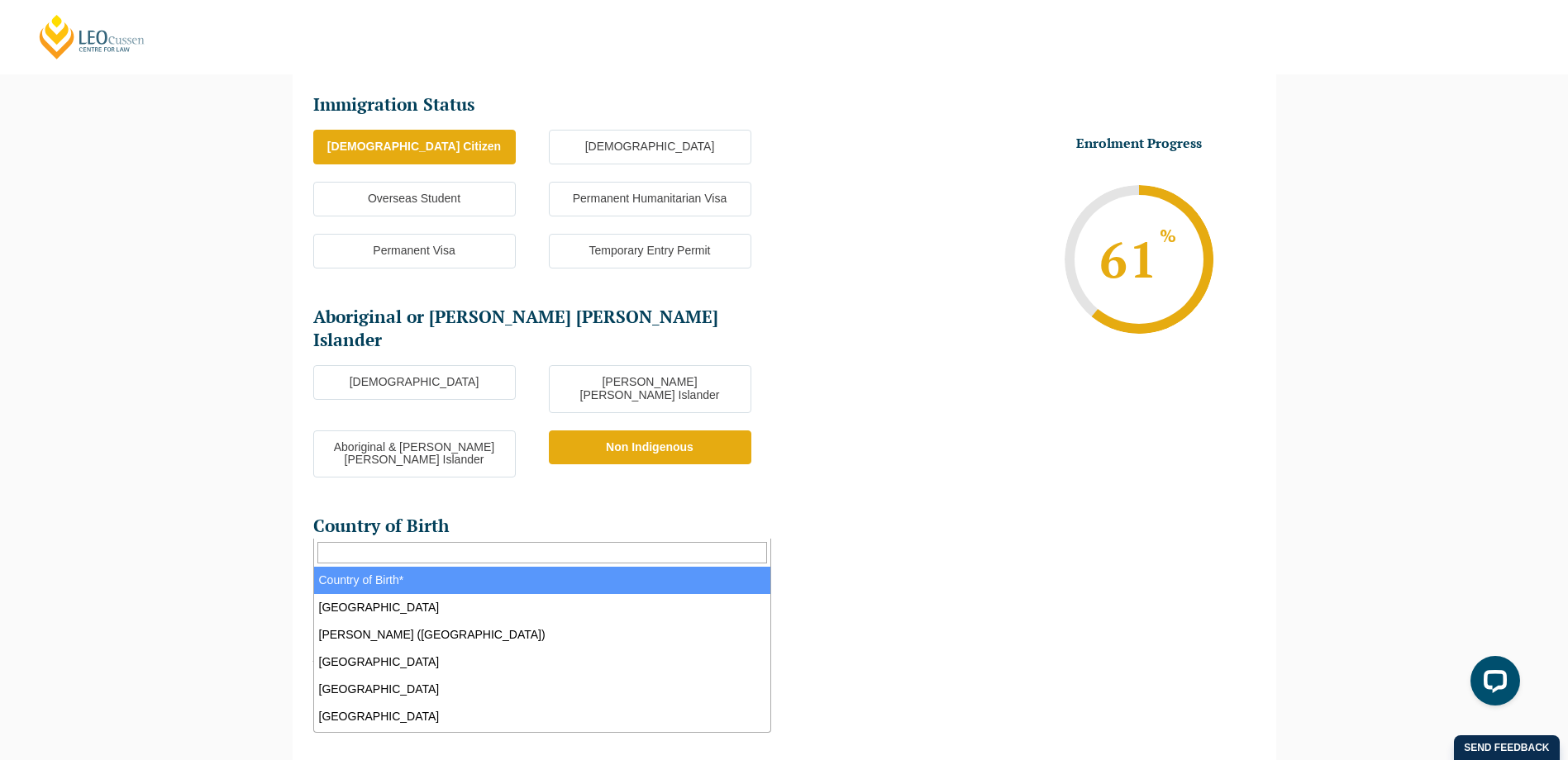
click at [515, 551] on span "Country of Birth*" at bounding box center [541, 568] width 456 height 35
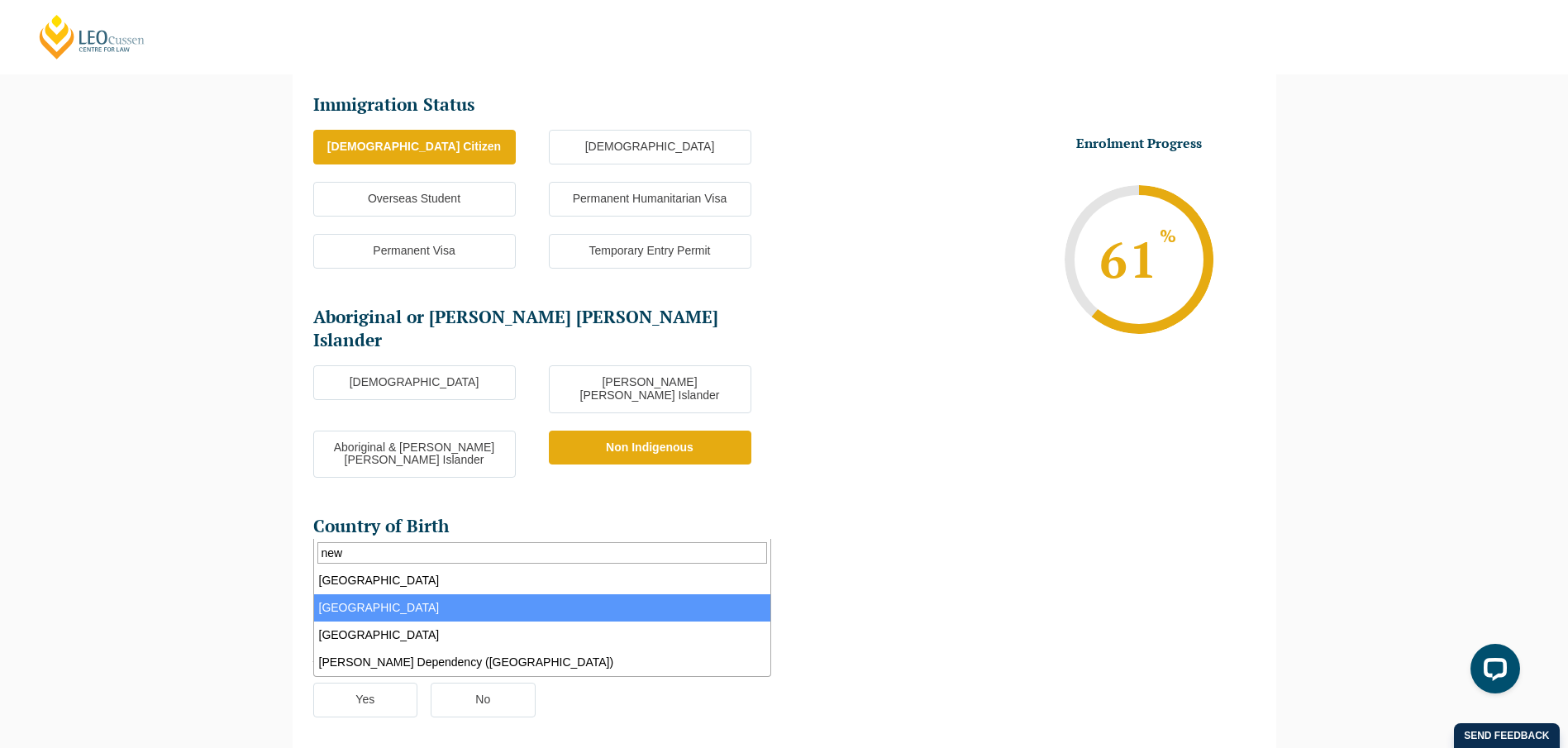
type input "new"
select select "[GEOGRAPHIC_DATA] 1201"
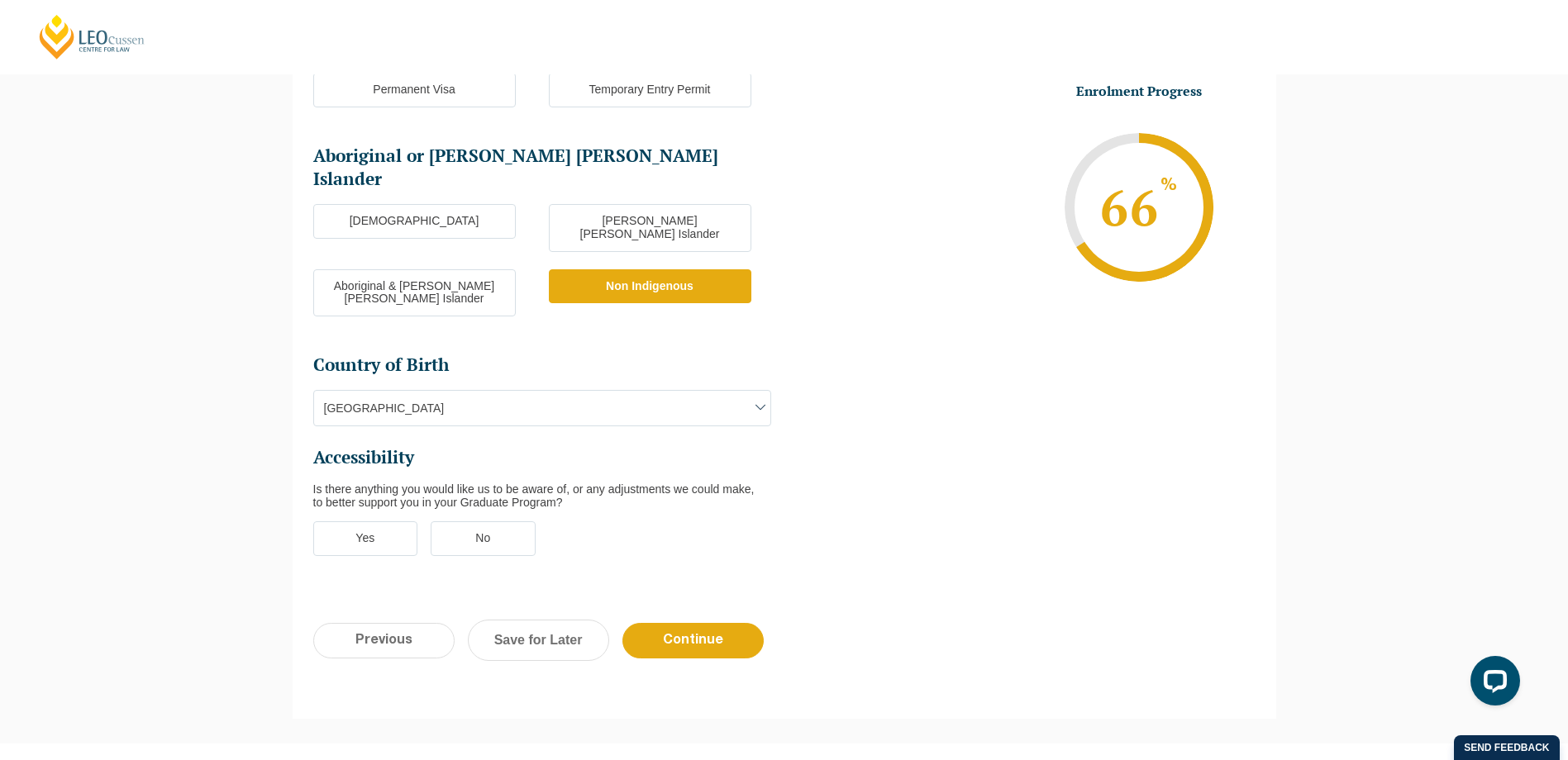
scroll to position [391, 0]
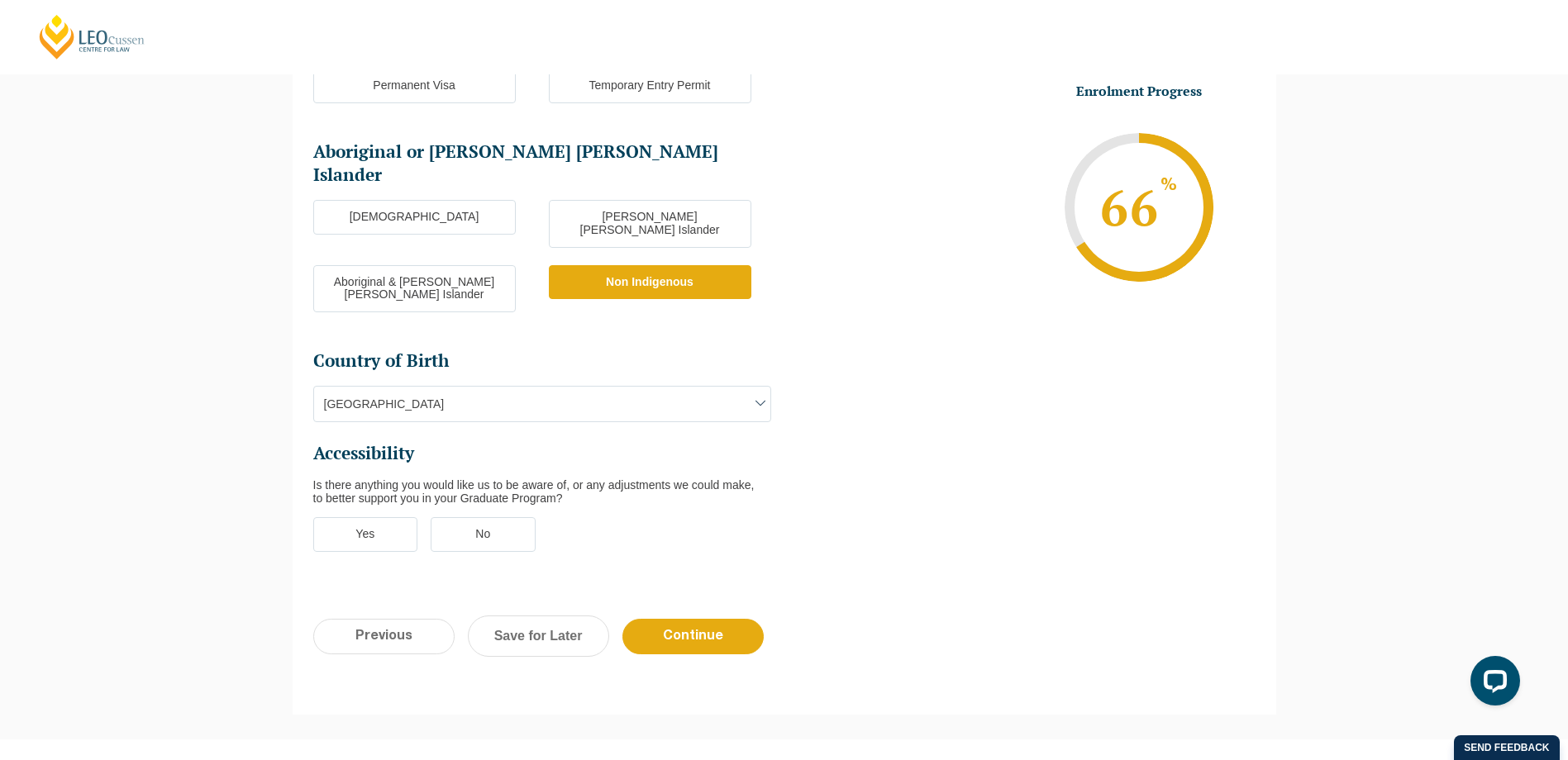
click at [482, 517] on label "No" at bounding box center [483, 534] width 105 height 35
click at [0, 0] on input "No" at bounding box center [0, 0] width 0 height 0
click at [691, 619] on input "Continue" at bounding box center [693, 637] width 141 height 36
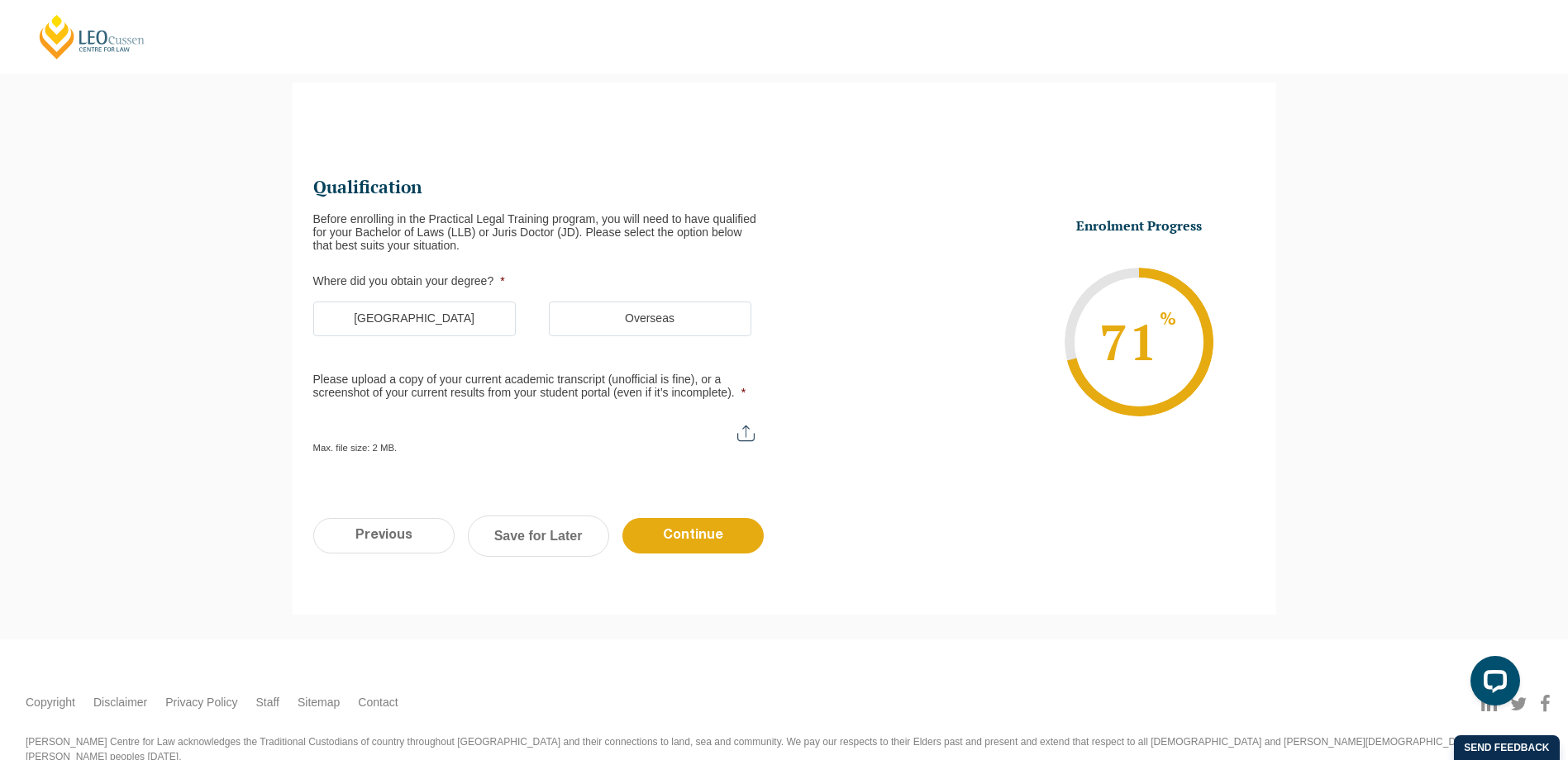
scroll to position [0, 0]
click at [440, 320] on label "[GEOGRAPHIC_DATA]" at bounding box center [414, 318] width 202 height 35
click at [0, 0] on input "[GEOGRAPHIC_DATA]" at bounding box center [0, 0] width 0 height 0
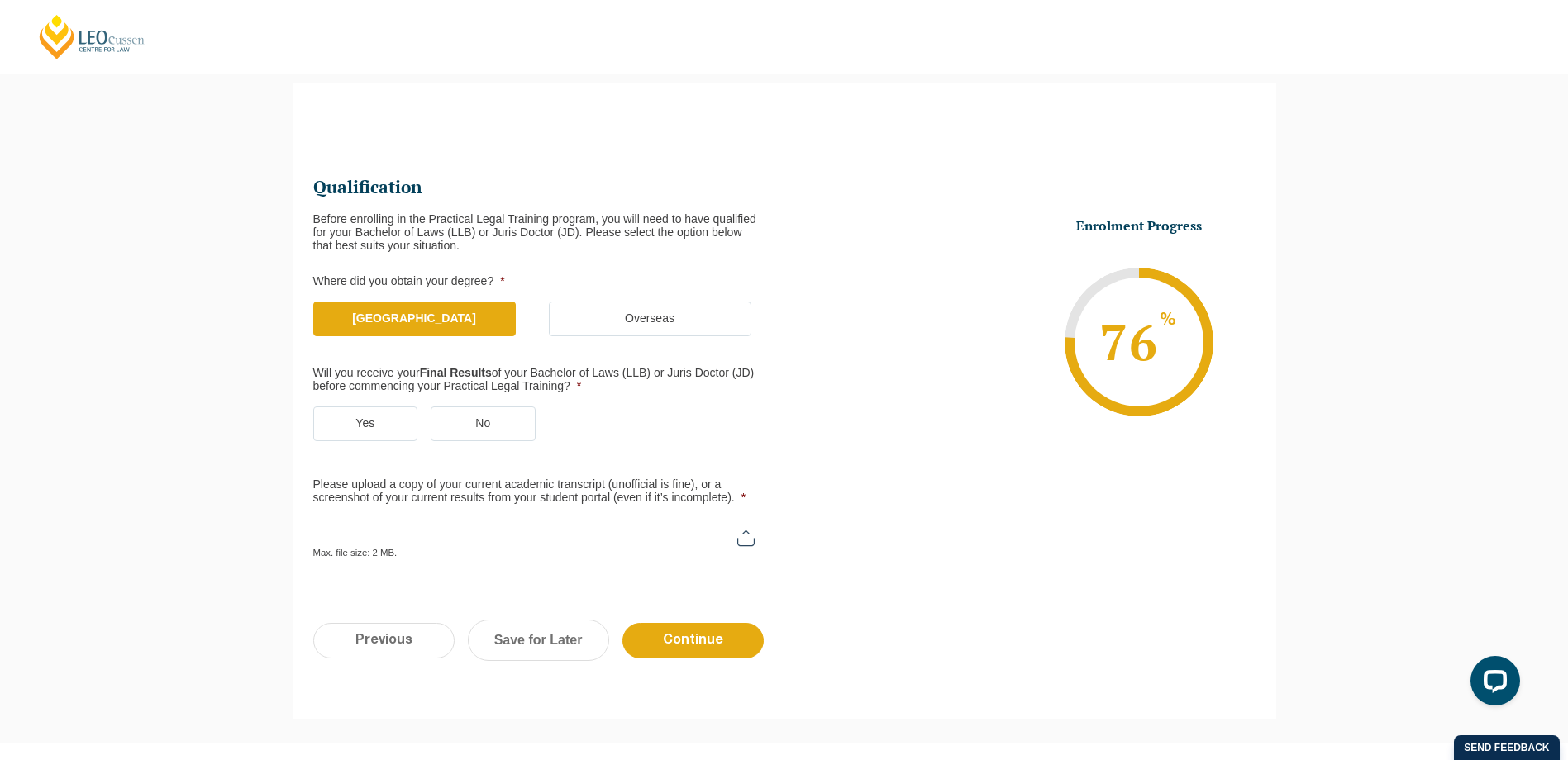
click at [466, 413] on label "No" at bounding box center [483, 424] width 105 height 35
click at [0, 0] on input "No" at bounding box center [0, 0] width 0 height 0
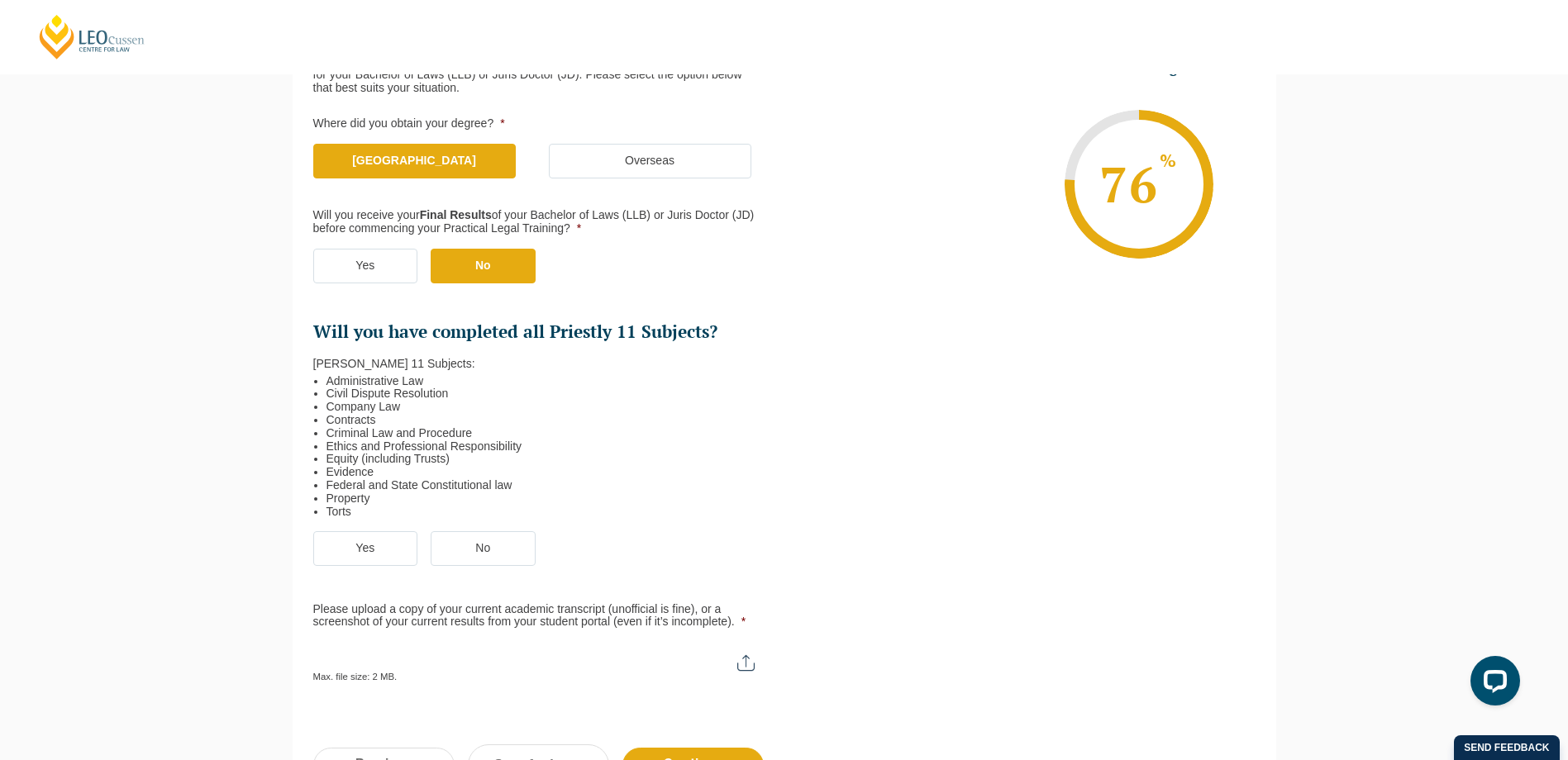
scroll to position [308, 0]
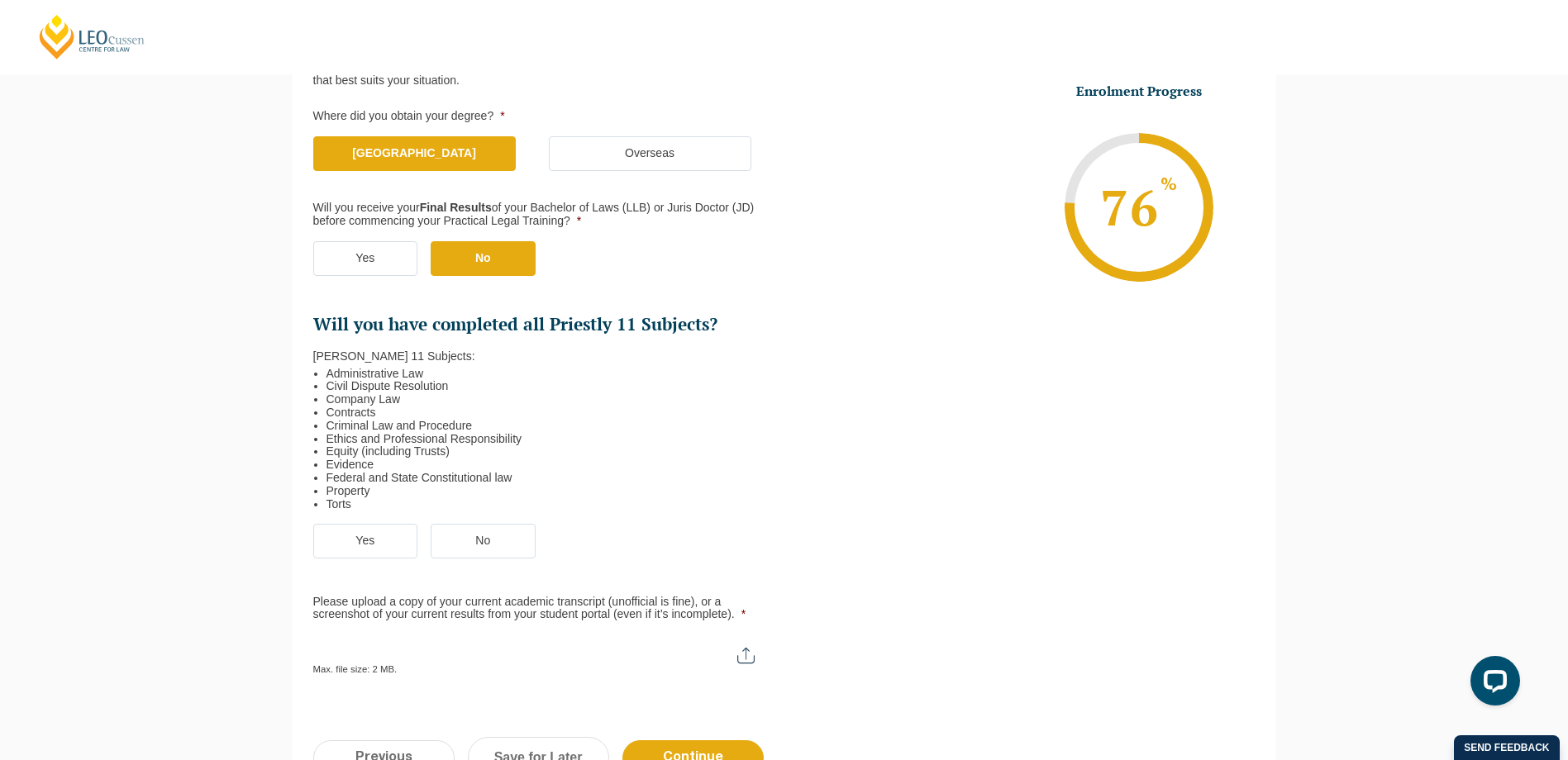
click at [362, 535] on label "Yes" at bounding box center [366, 541] width 105 height 35
click at [0, 0] on input "Yes" at bounding box center [0, 0] width 0 height 0
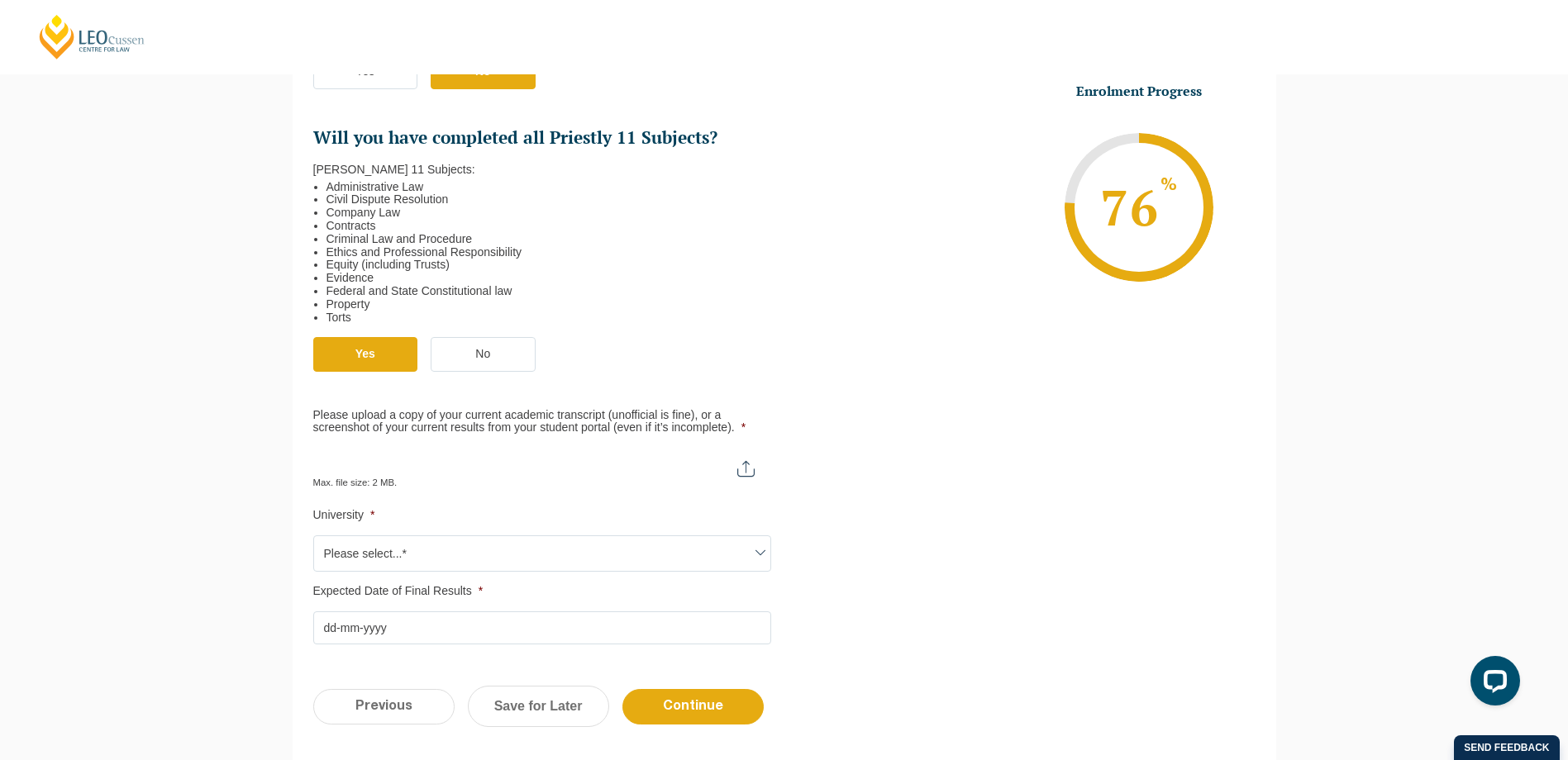
scroll to position [556, 0]
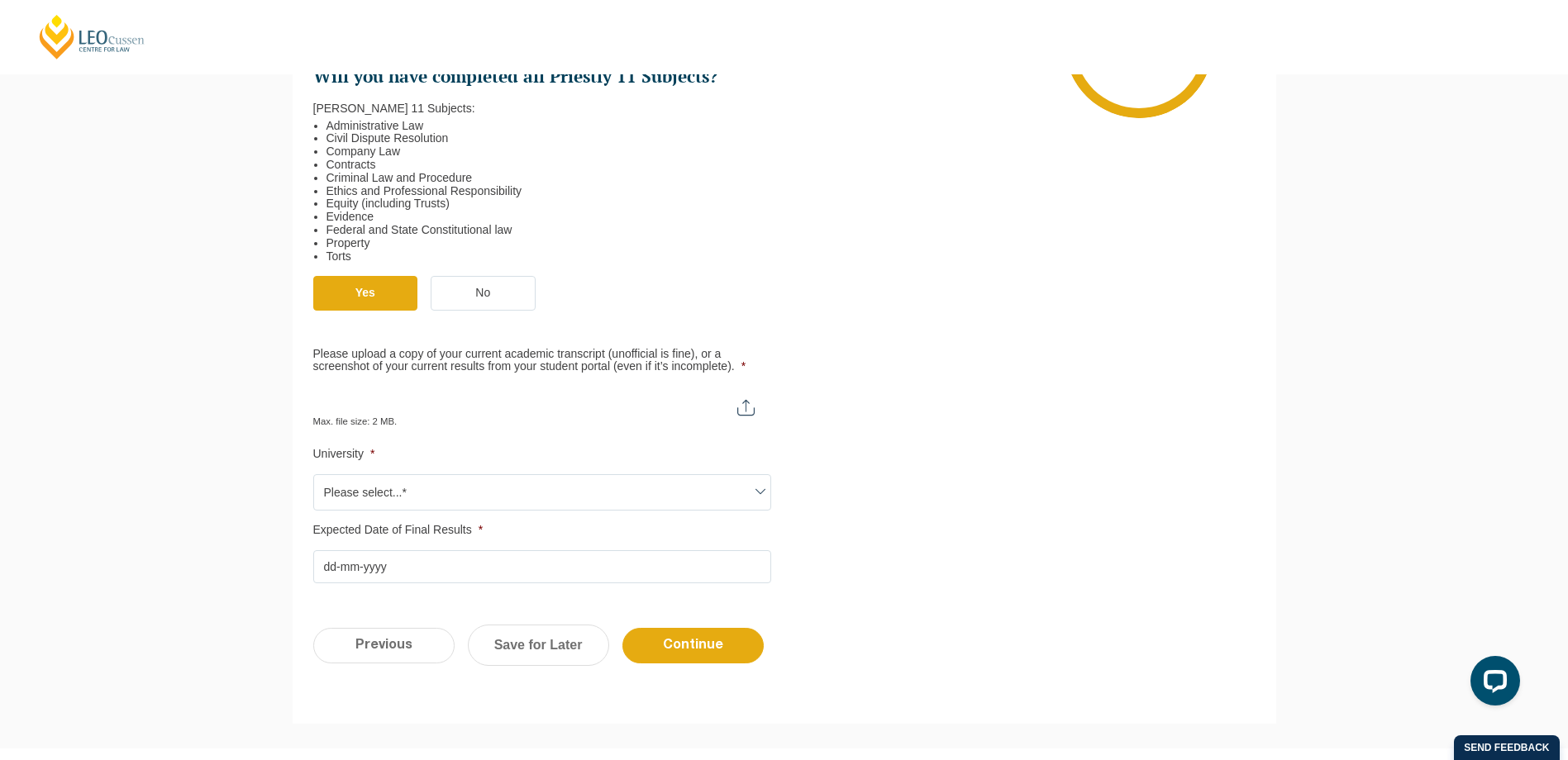
click at [752, 410] on input "Please upload a copy of your current academic transcript (unofficial is fine), …" at bounding box center [541, 401] width 458 height 28
type input "C:\fakepath\Academic Transcript.pdf"
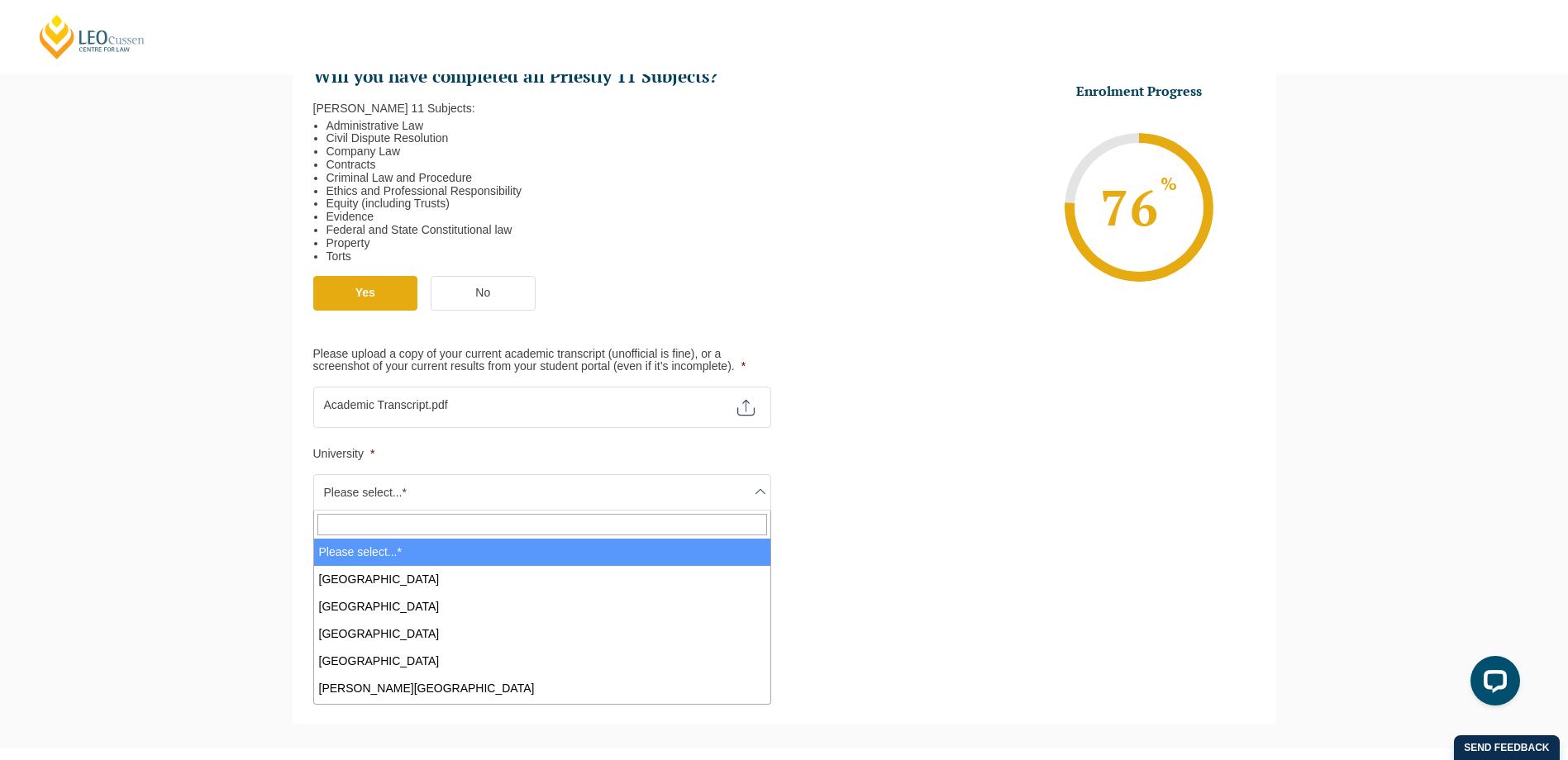
click at [654, 496] on span "Please select...*" at bounding box center [541, 492] width 456 height 35
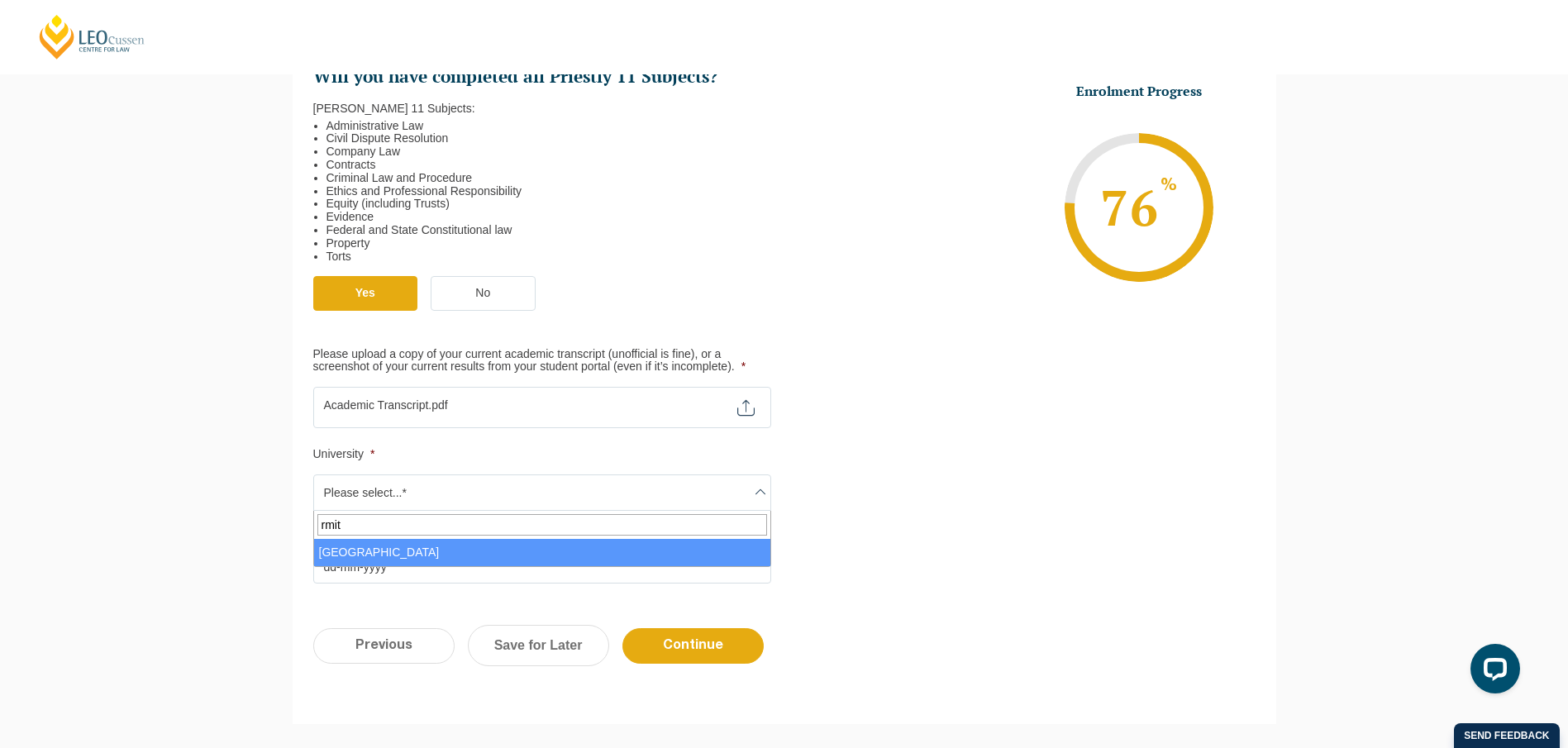
type input "rmit"
select select "[GEOGRAPHIC_DATA]"
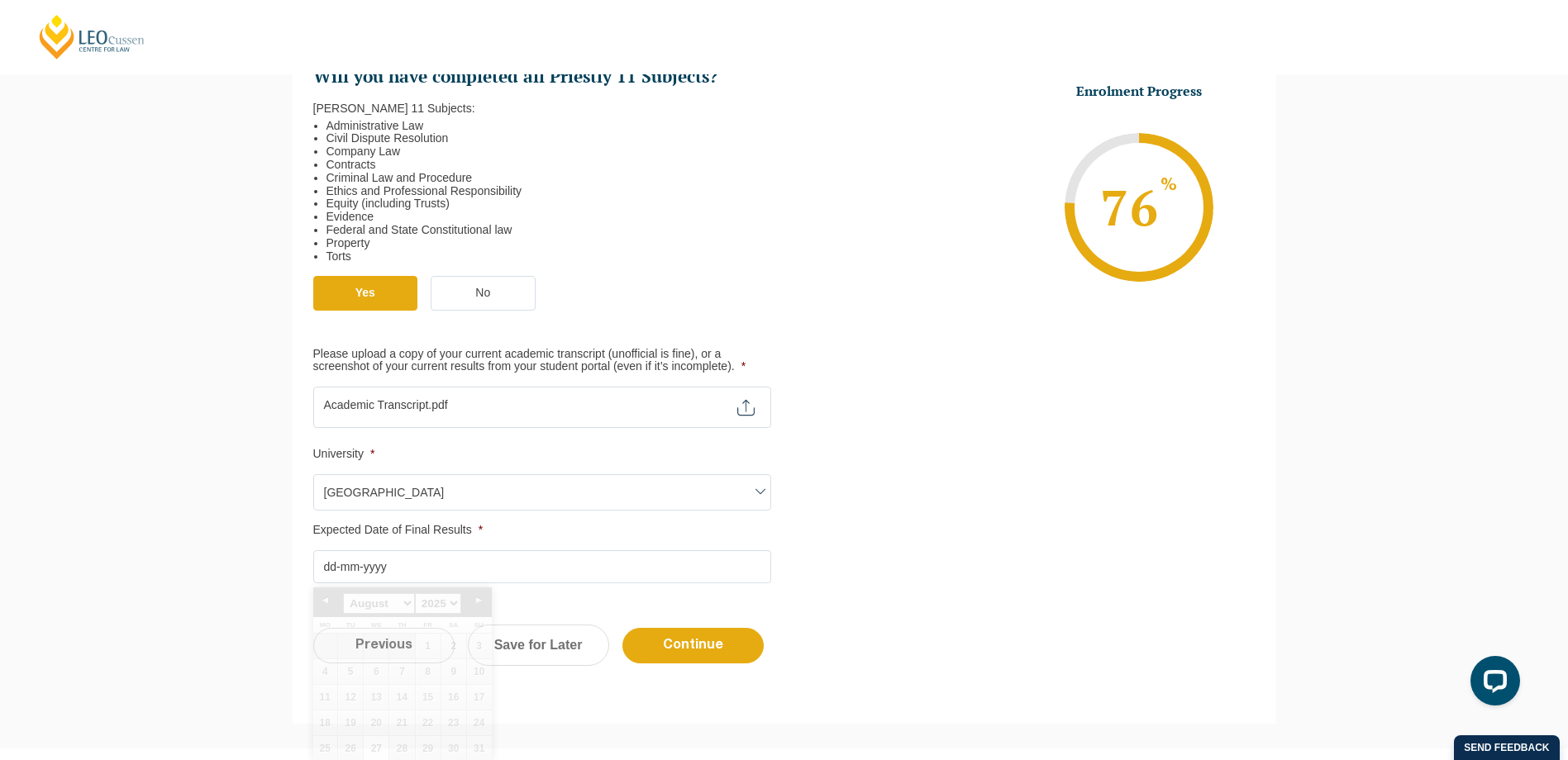
click at [452, 565] on input "Expected Date of Final Results *" at bounding box center [541, 566] width 458 height 33
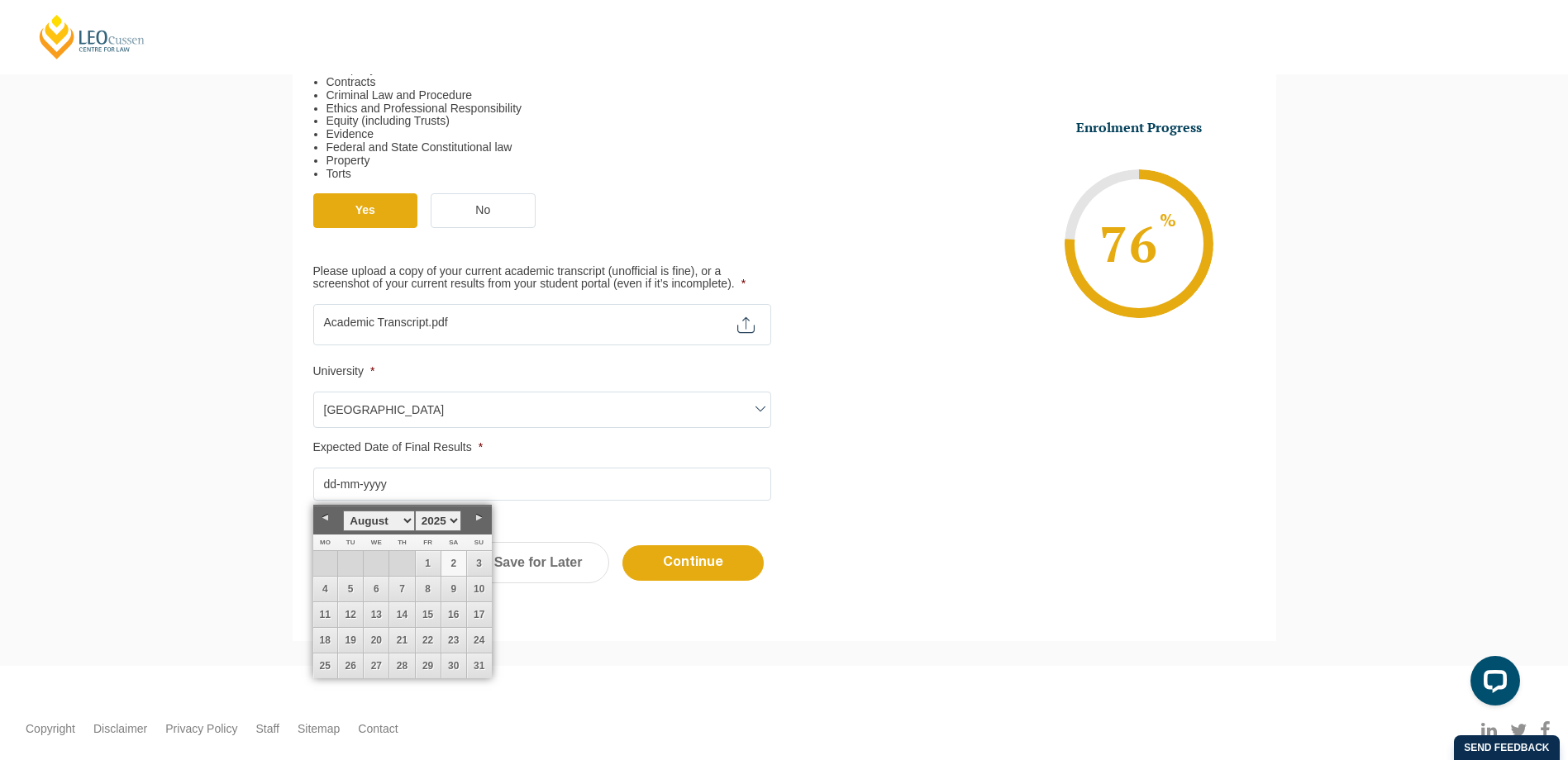
scroll to position [708, 0]
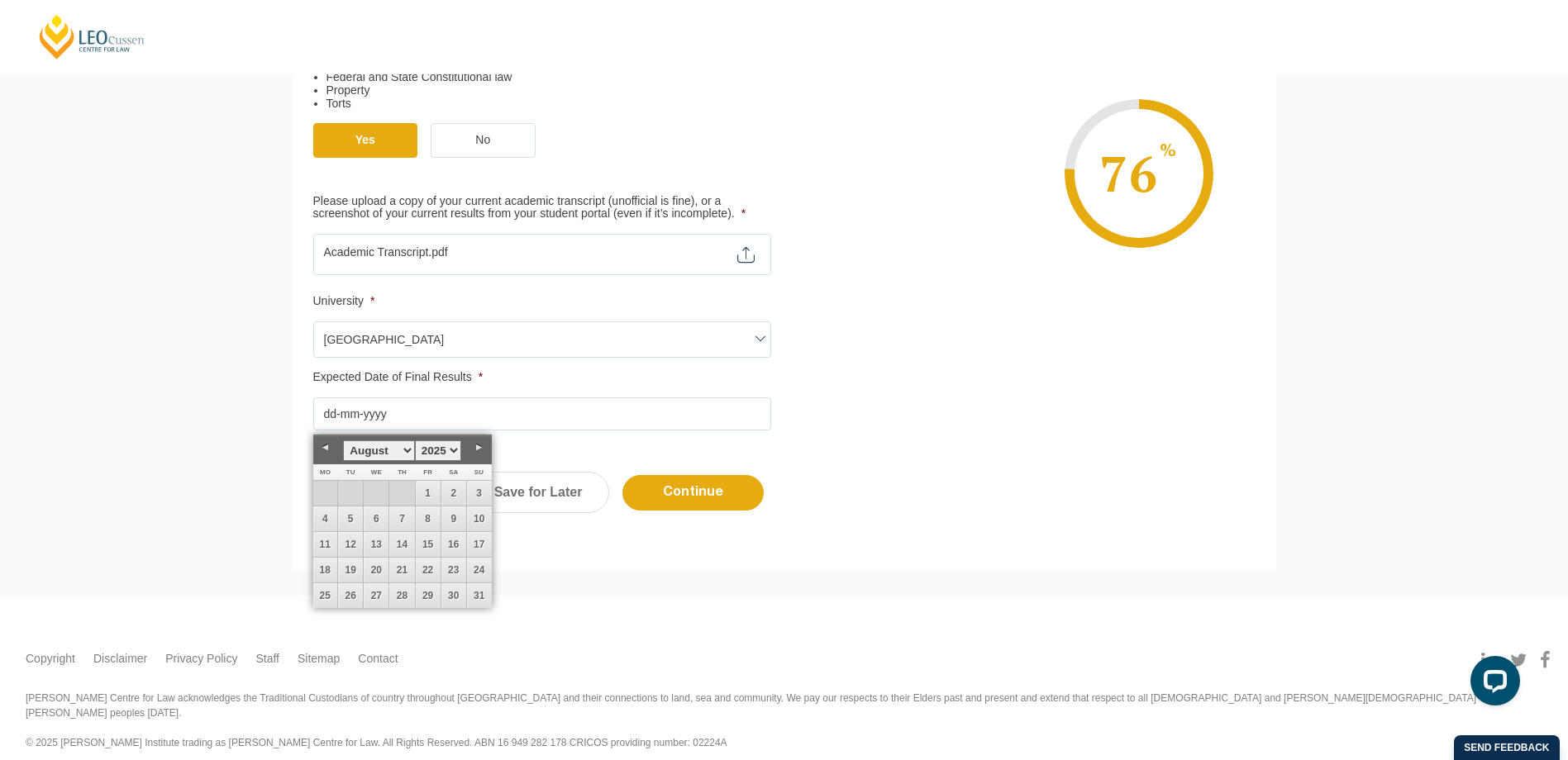
click at [404, 448] on select "January February March April May June July August September October November De…" at bounding box center [379, 451] width 71 height 21
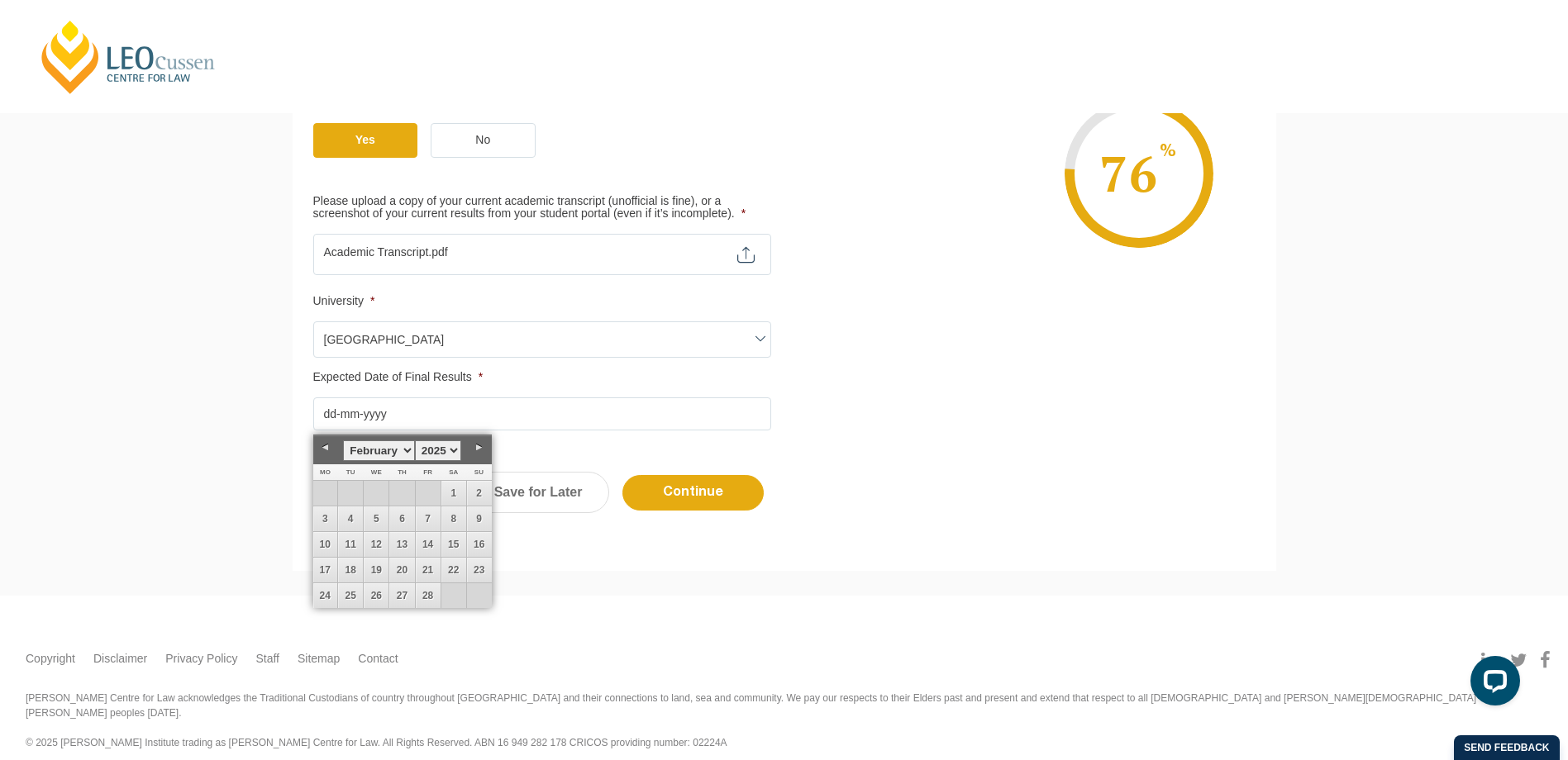
click at [411, 453] on select "January February March April May June July August September October November De…" at bounding box center [379, 451] width 71 height 21
click at [447, 453] on select "1925 1926 1927 1928 1929 1930 1931 1932 1933 1934 1935 1936 1937 1938 1939 1940…" at bounding box center [437, 451] width 46 height 21
click at [477, 454] on link "Next" at bounding box center [479, 447] width 24 height 24
click at [483, 495] on link "1" at bounding box center [479, 493] width 24 height 24
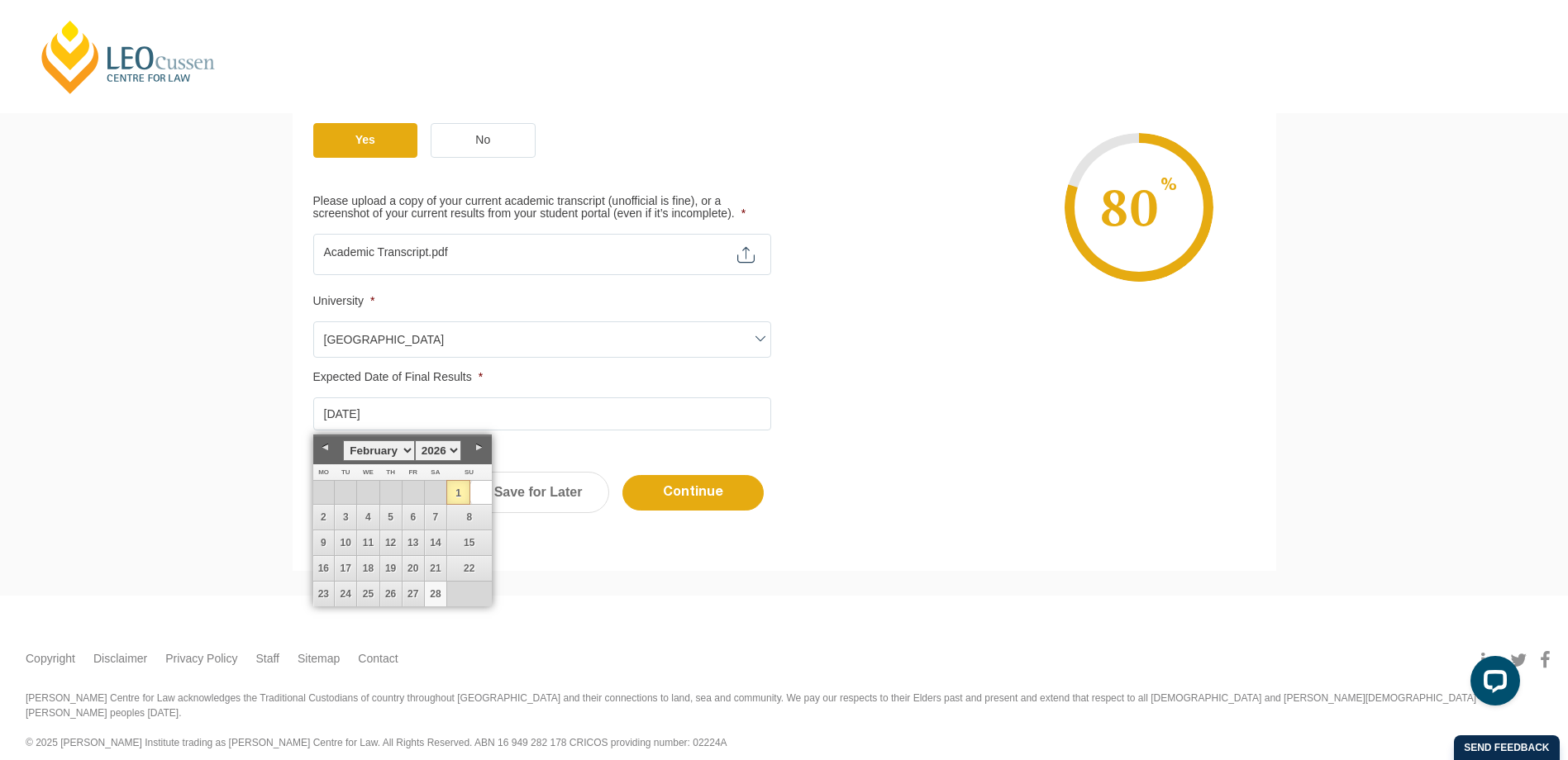
click at [433, 599] on link "28" at bounding box center [435, 594] width 22 height 24
type input "[DATE]"
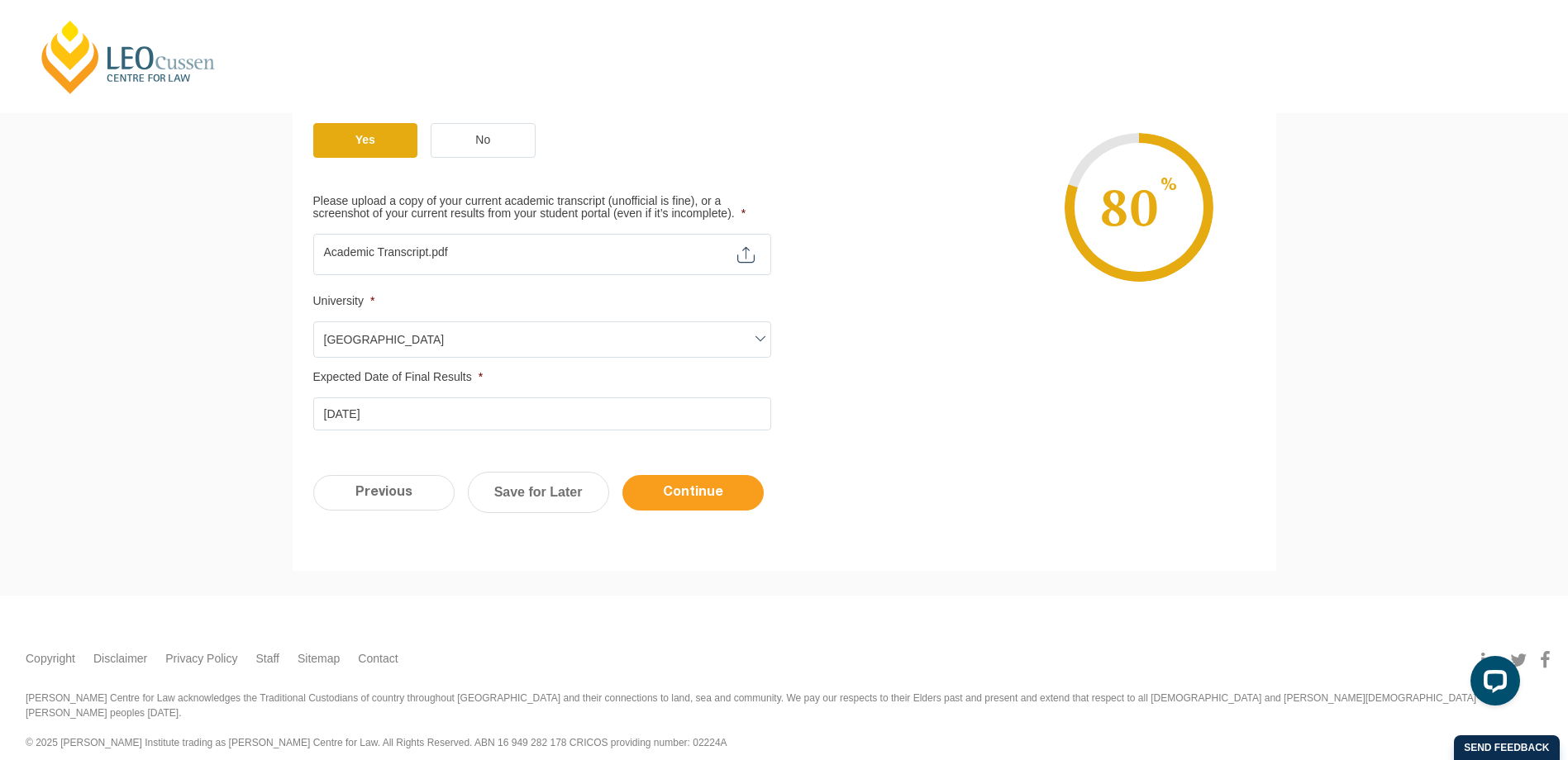
click at [658, 490] on input "Continue" at bounding box center [693, 493] width 141 height 36
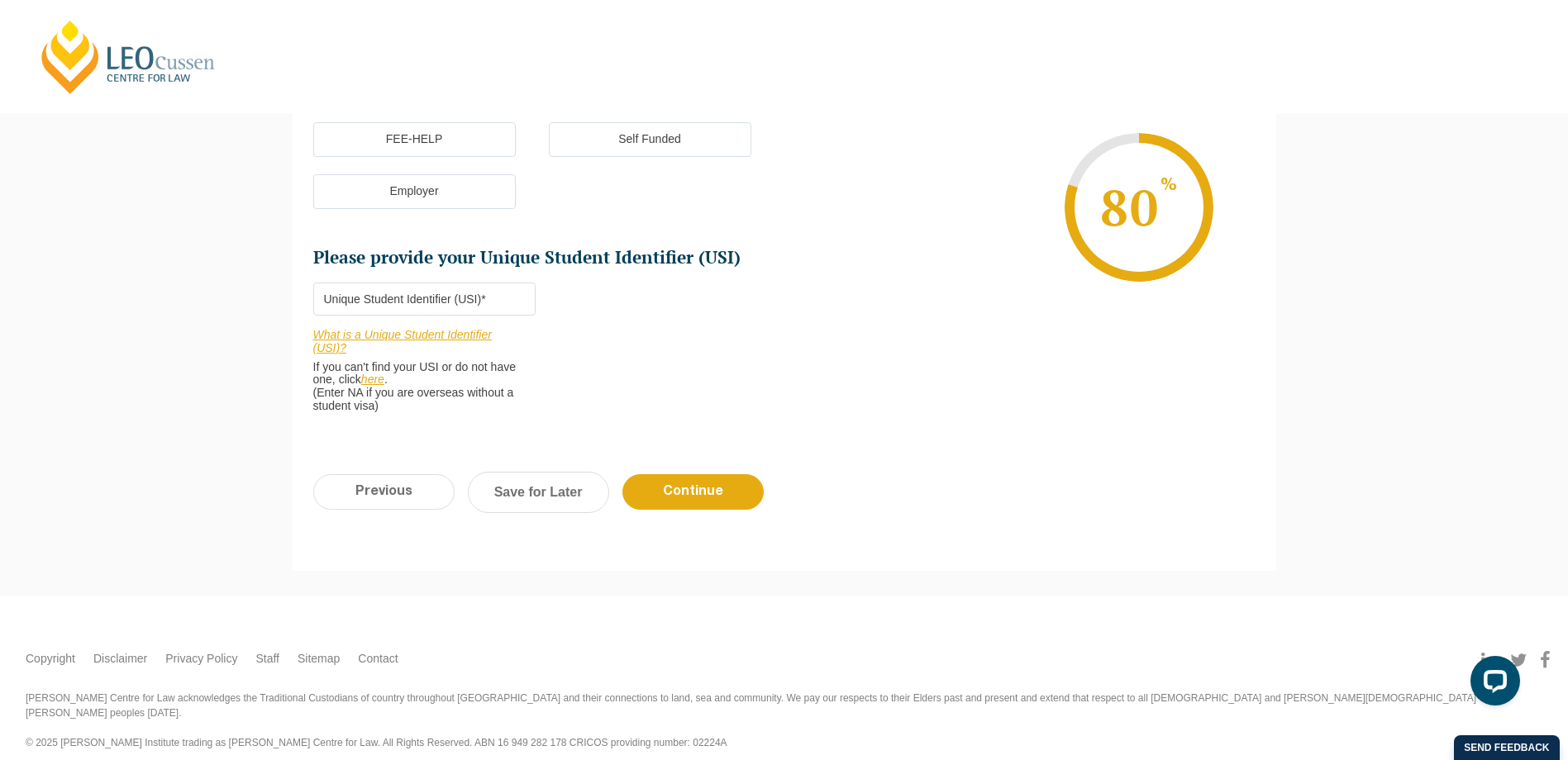
scroll to position [143, 0]
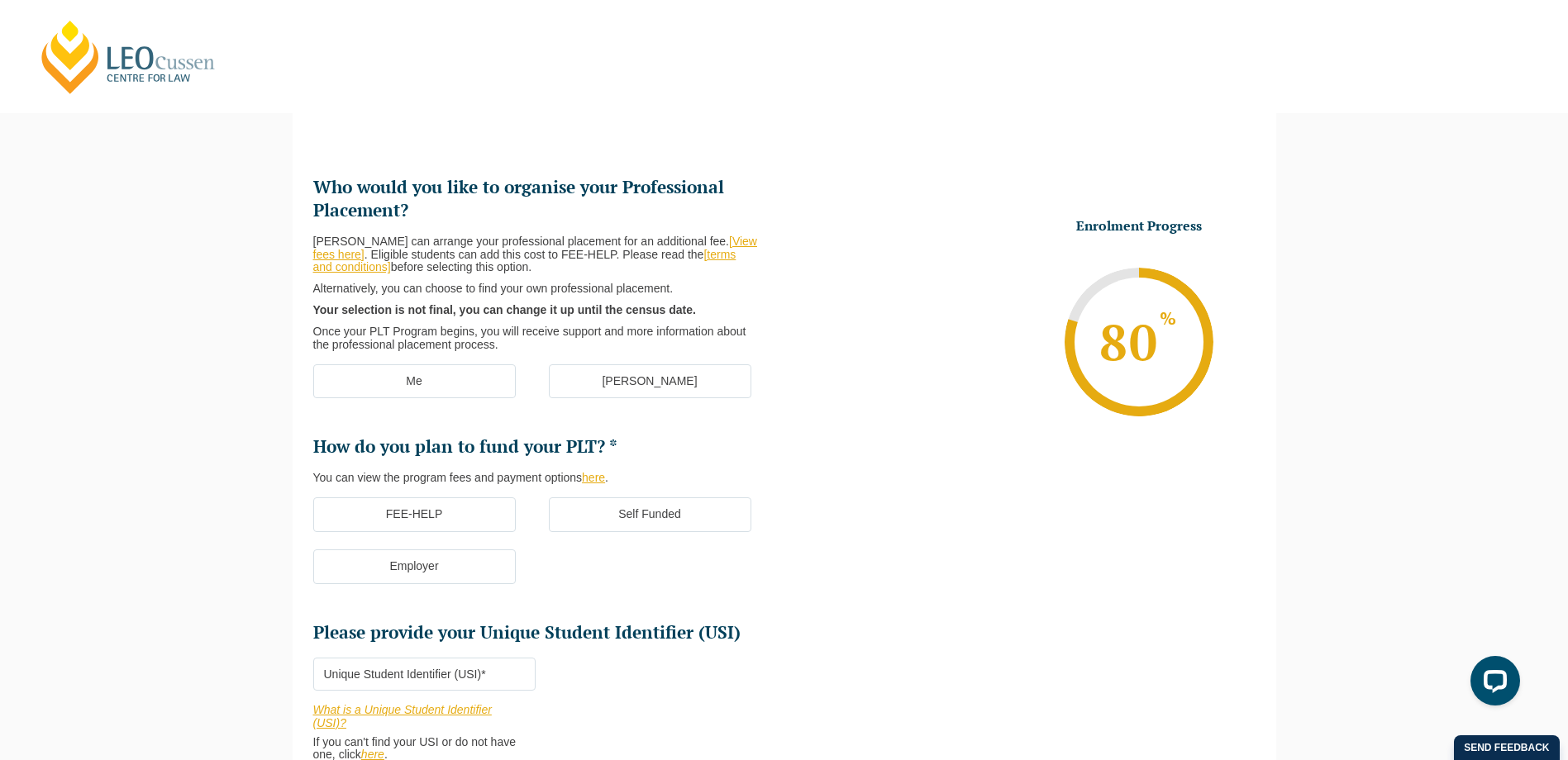
click at [565, 379] on label "[PERSON_NAME]" at bounding box center [650, 381] width 202 height 35
click at [0, 0] on input "[PERSON_NAME]" at bounding box center [0, 0] width 0 height 0
click at [469, 522] on label "FEE-HELP" at bounding box center [414, 514] width 202 height 35
click at [0, 0] on input "FEE-HELP" at bounding box center [0, 0] width 0 height 0
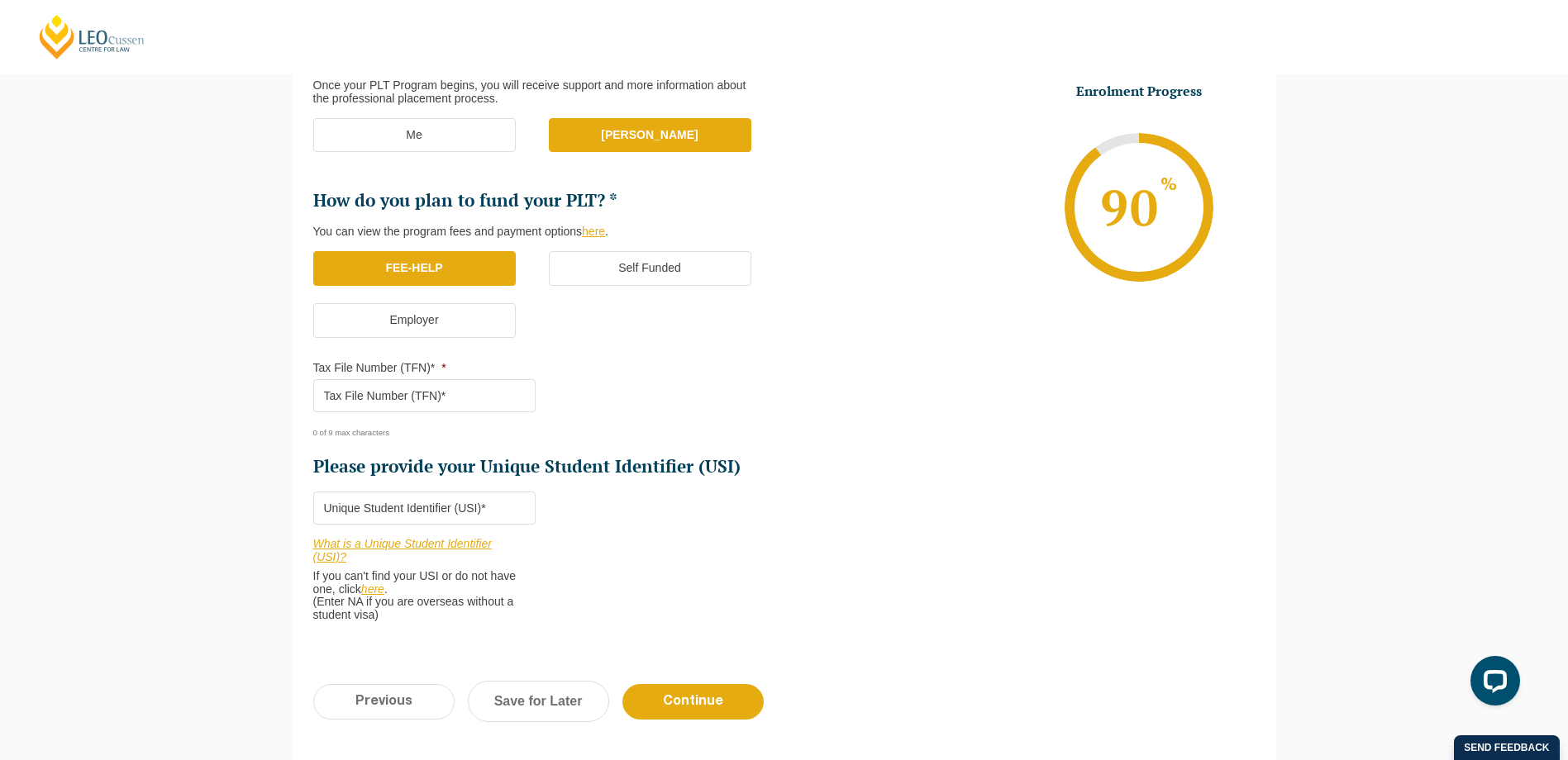
scroll to position [391, 0]
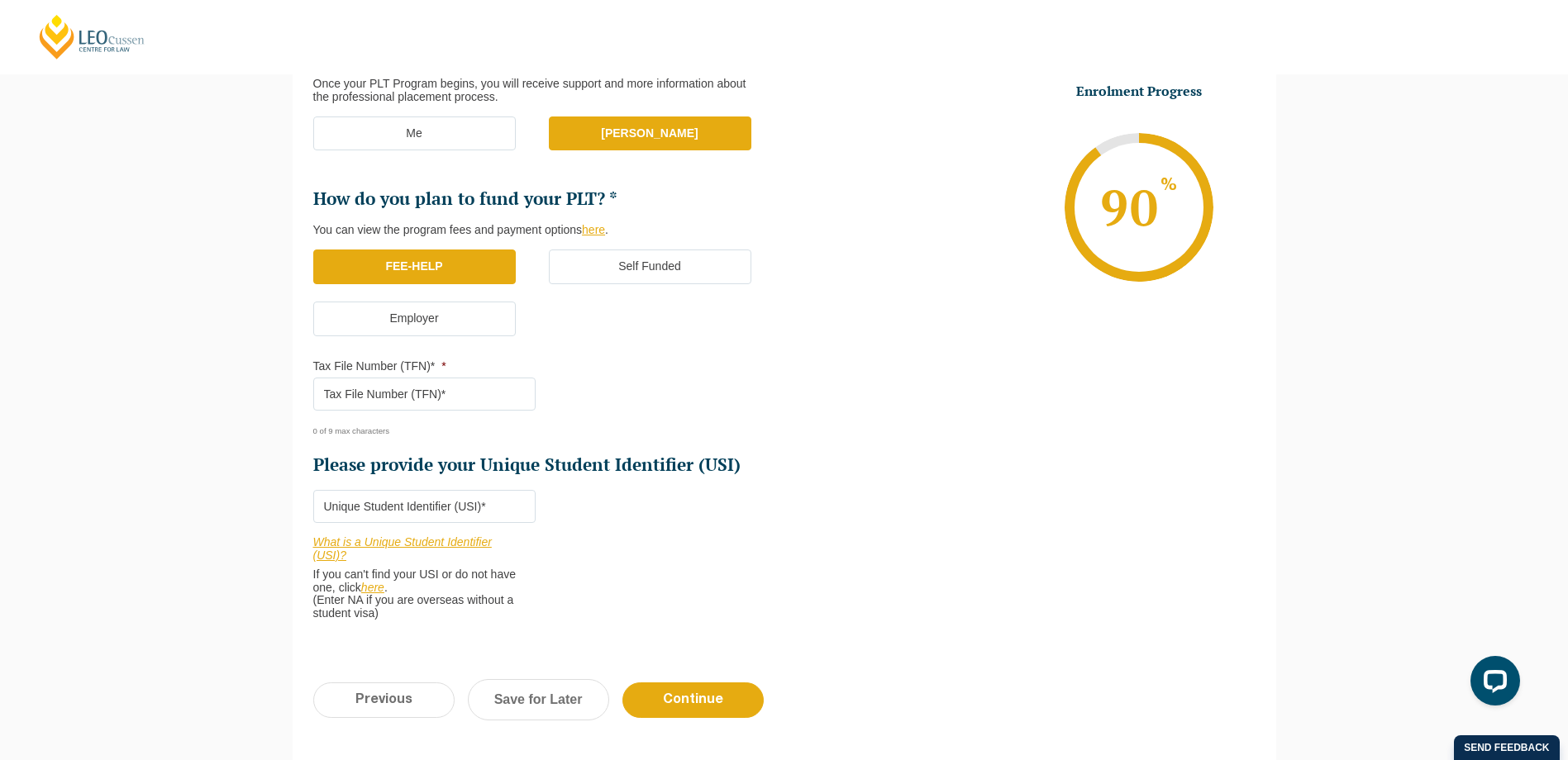
click at [421, 400] on input "Tax File Number (TFN)* *" at bounding box center [424, 394] width 223 height 33
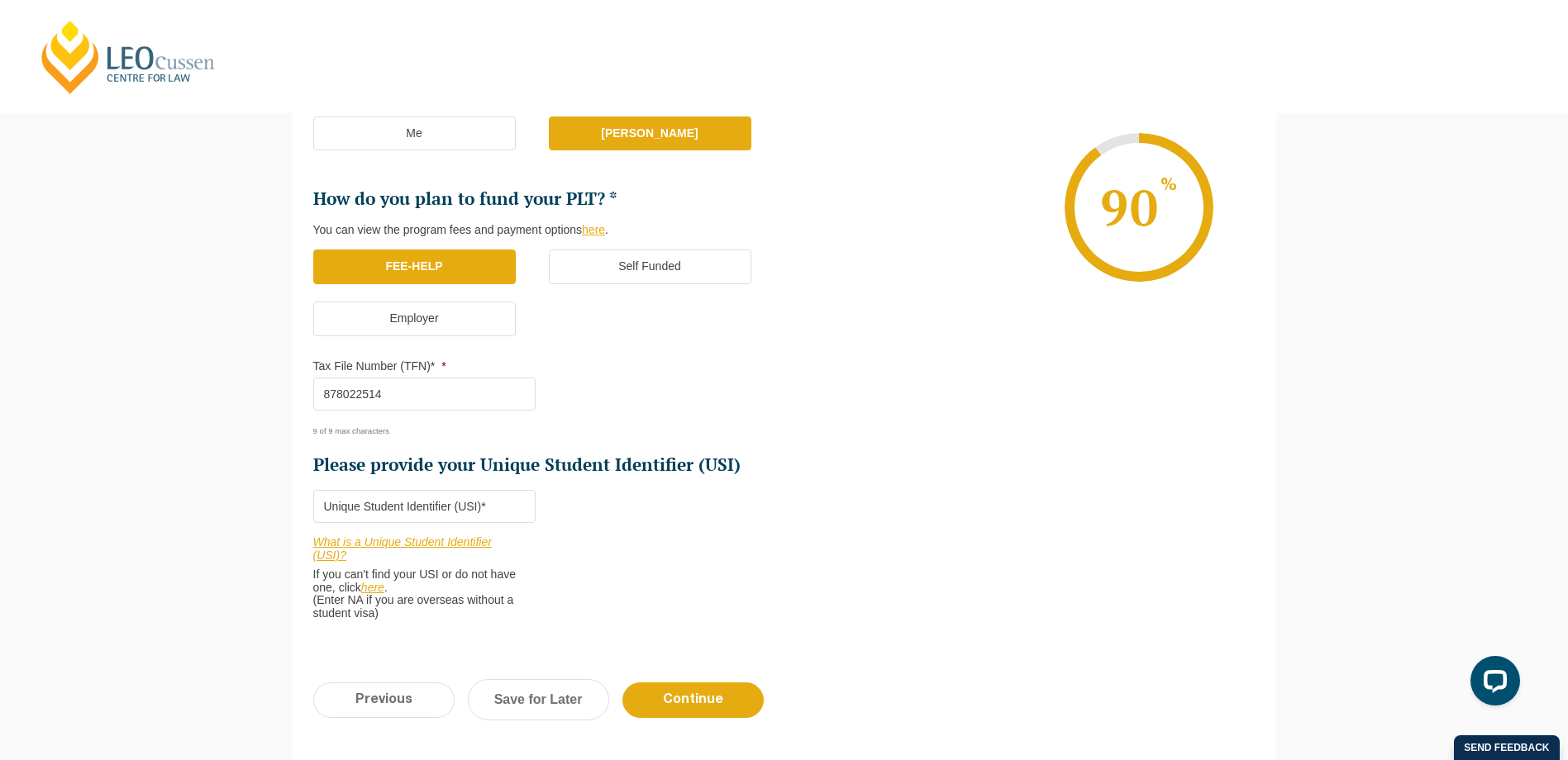
type input "878022514"
click at [375, 511] on input "Please provide your Unique Student Identifier (USI) *" at bounding box center [424, 505] width 223 height 33
drag, startPoint x: 382, startPoint y: 543, endPoint x: 341, endPoint y: 539, distance: 41.2
click at [341, 539] on link "What is a Unique Student Identifier (USI)?" at bounding box center [402, 549] width 179 height 26
click at [360, 503] on input "Please provide your Unique Student Identifier (USI) *" at bounding box center [424, 505] width 223 height 33
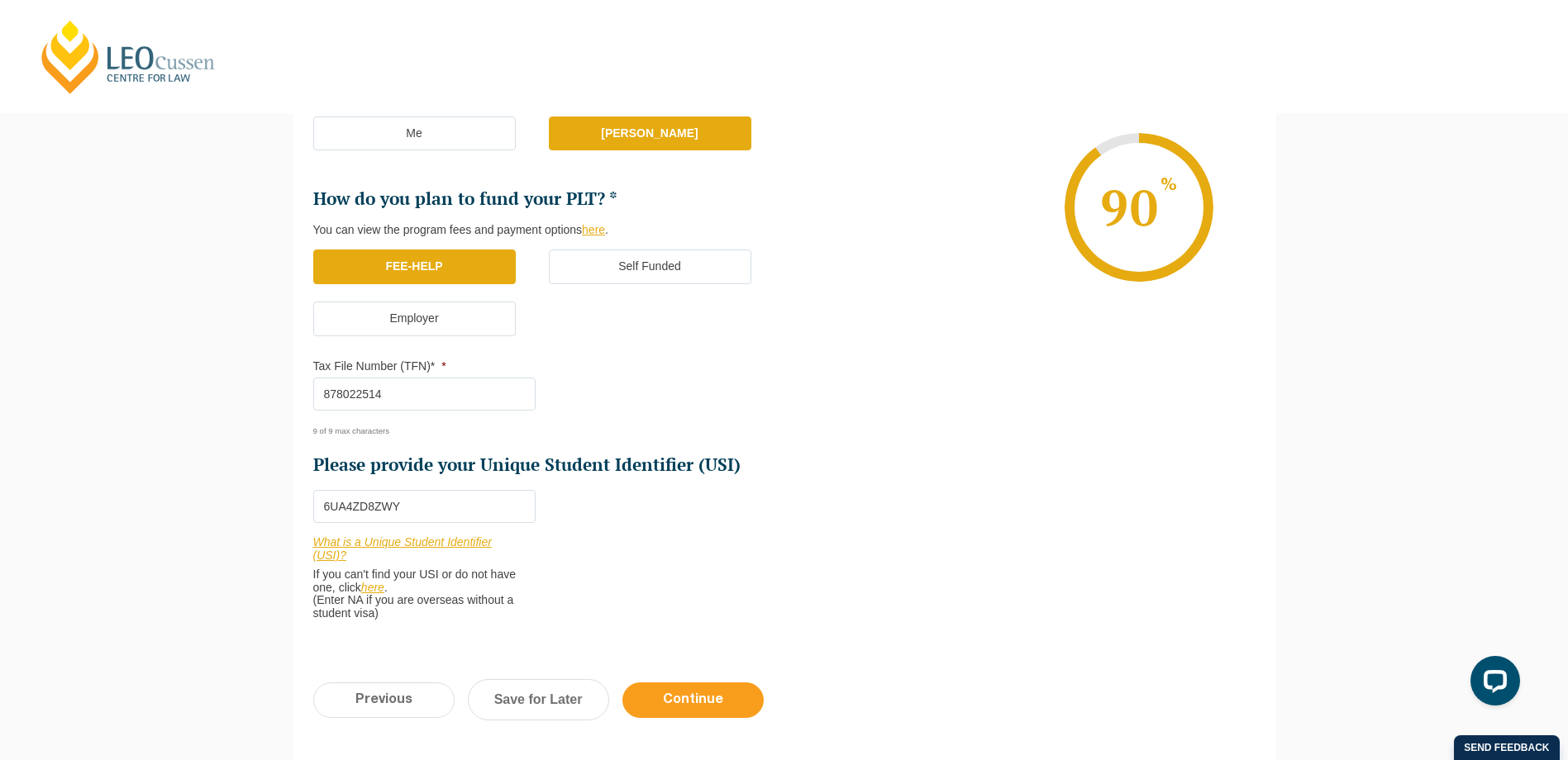
type input "6UA4ZD8ZWY"
click at [698, 687] on input "Continue" at bounding box center [693, 700] width 141 height 36
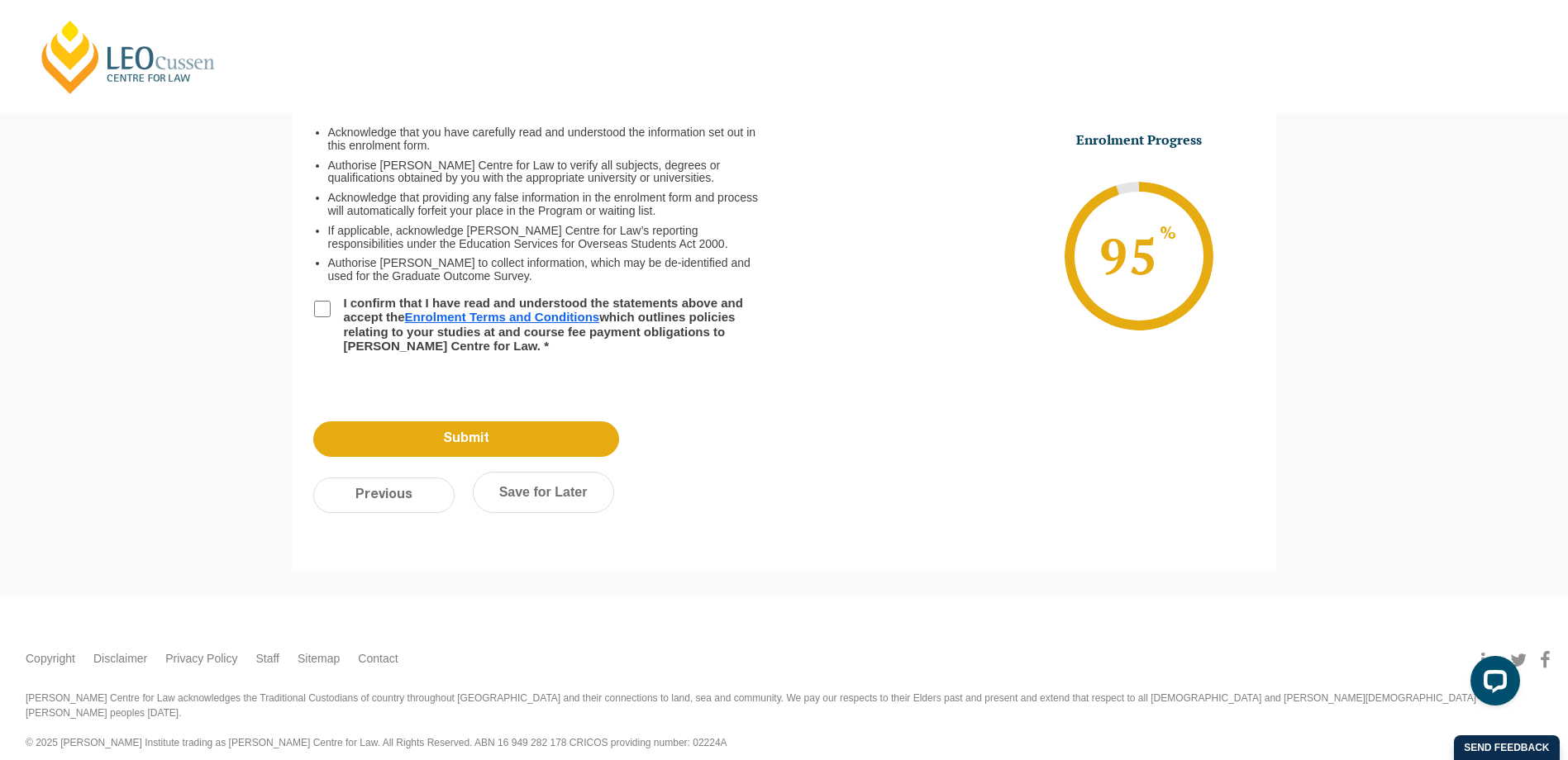
scroll to position [143, 0]
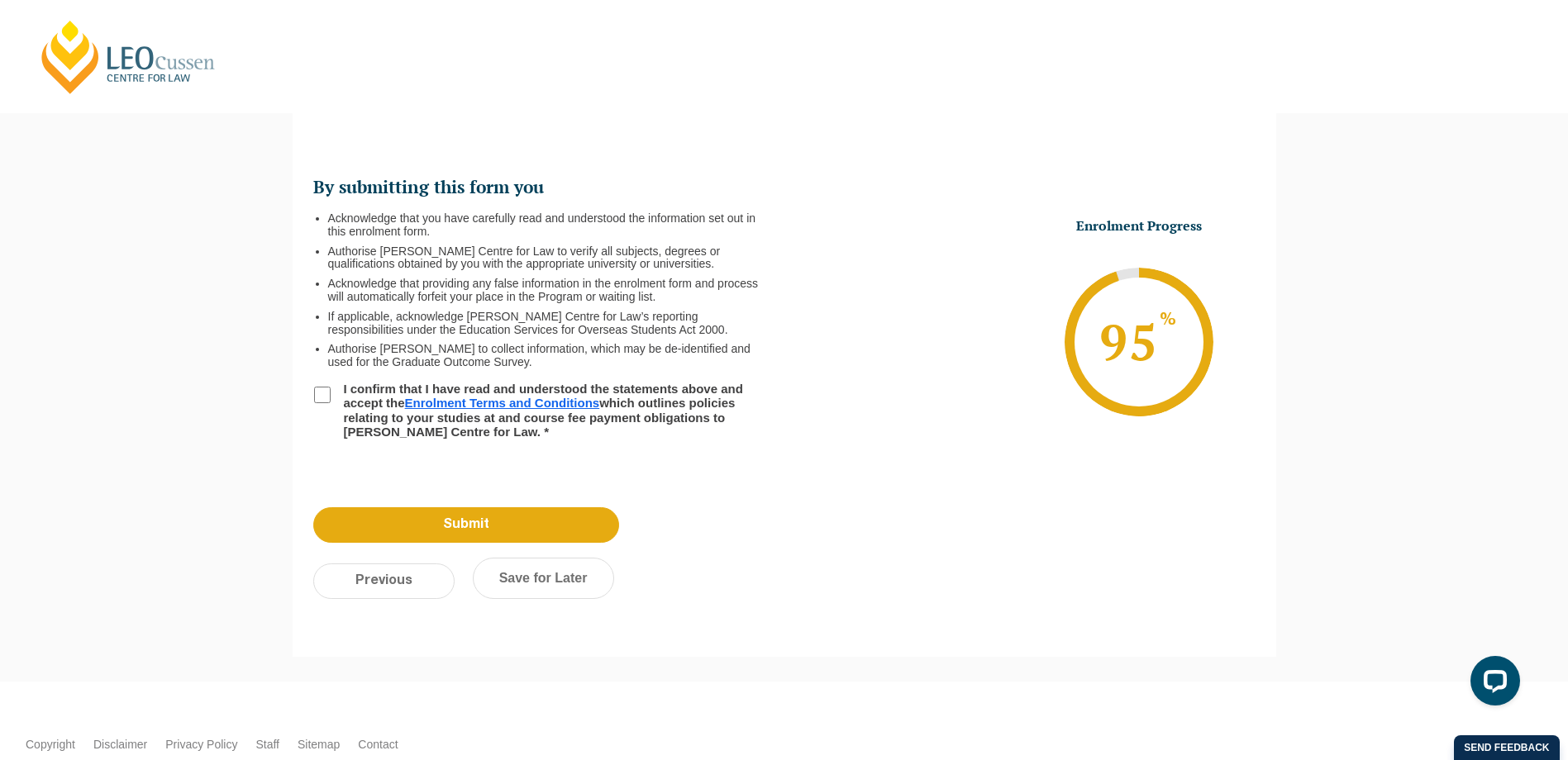
click at [319, 396] on input "I confirm that I have read and understood the statements above and accept the E…" at bounding box center [322, 396] width 17 height 17
checkbox input "true"
click at [504, 518] on input "Submit" at bounding box center [465, 525] width 306 height 36
